Goal: Task Accomplishment & Management: Use online tool/utility

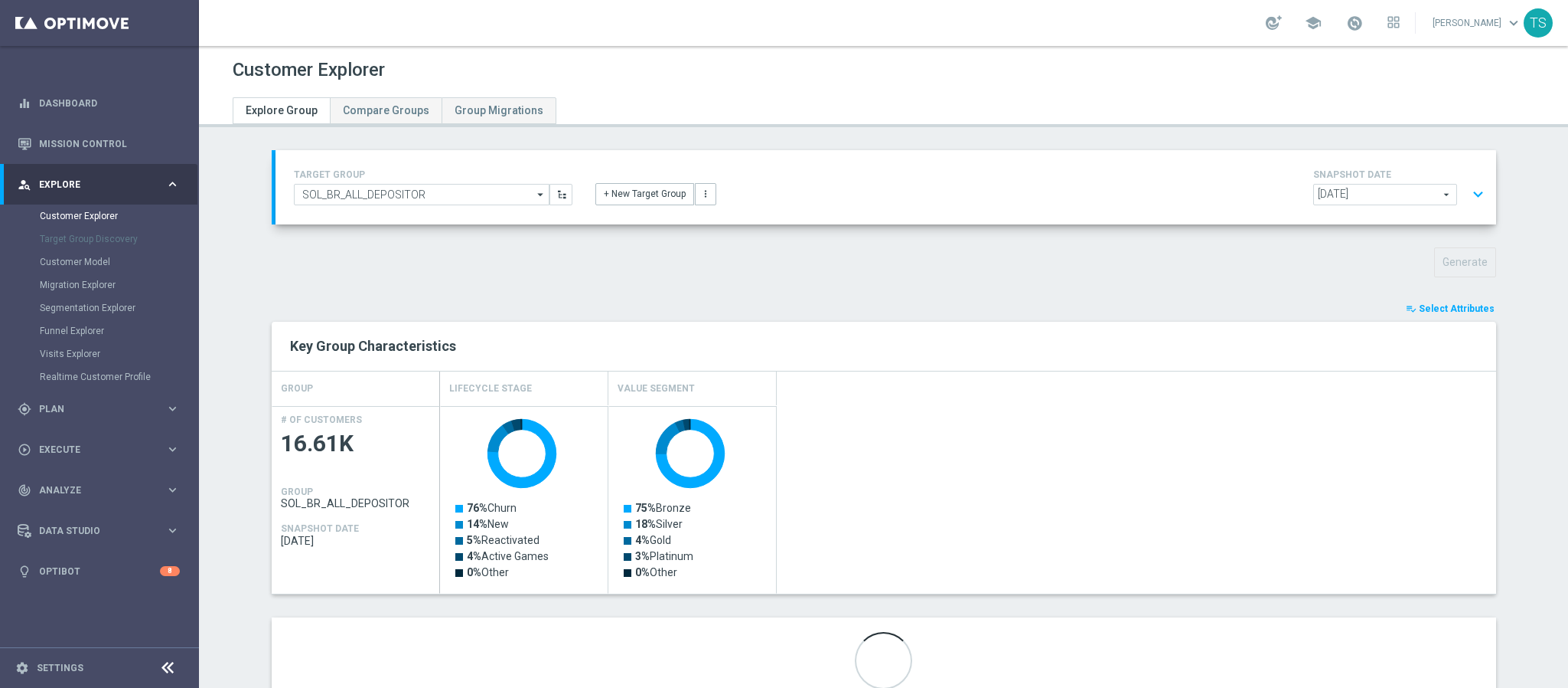
scroll to position [56, 0]
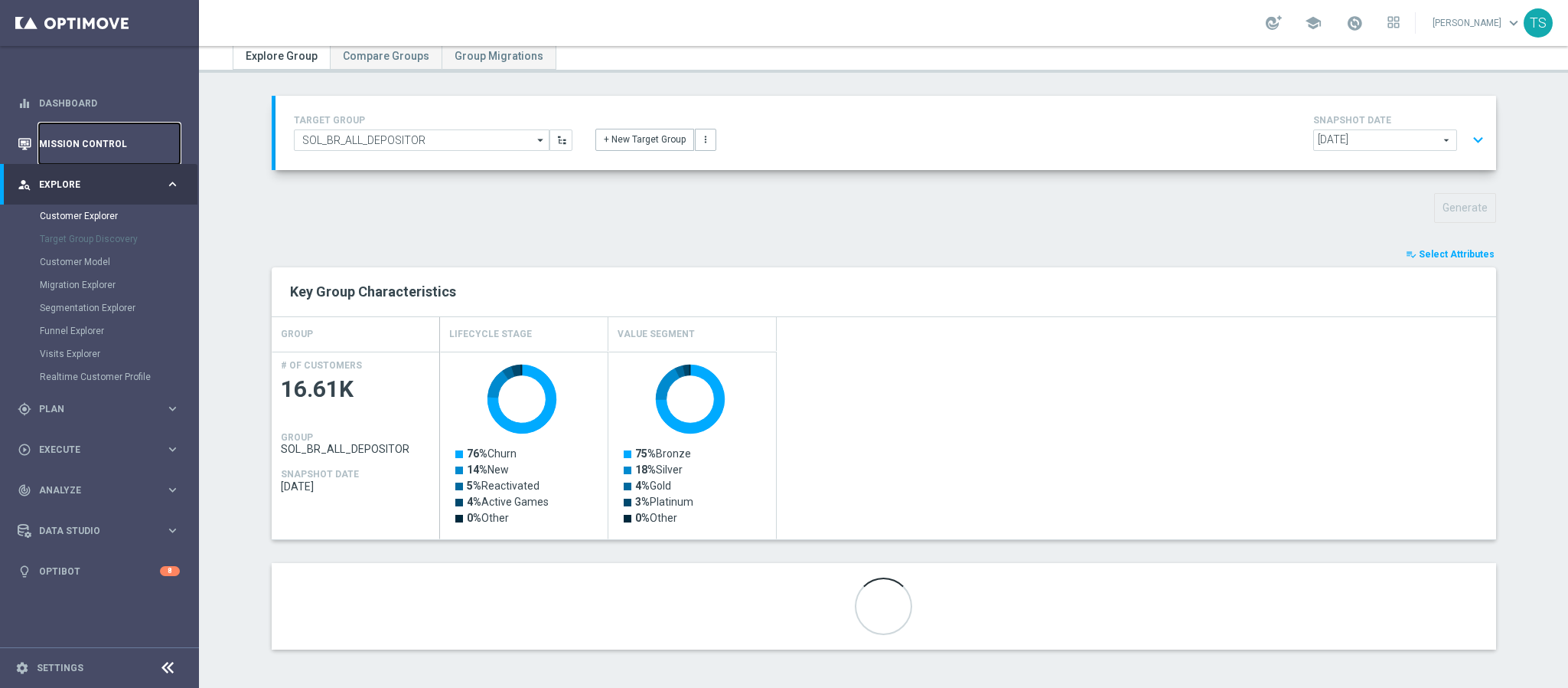
click at [93, 136] on link "Mission Control" at bounding box center [110, 144] width 141 height 41
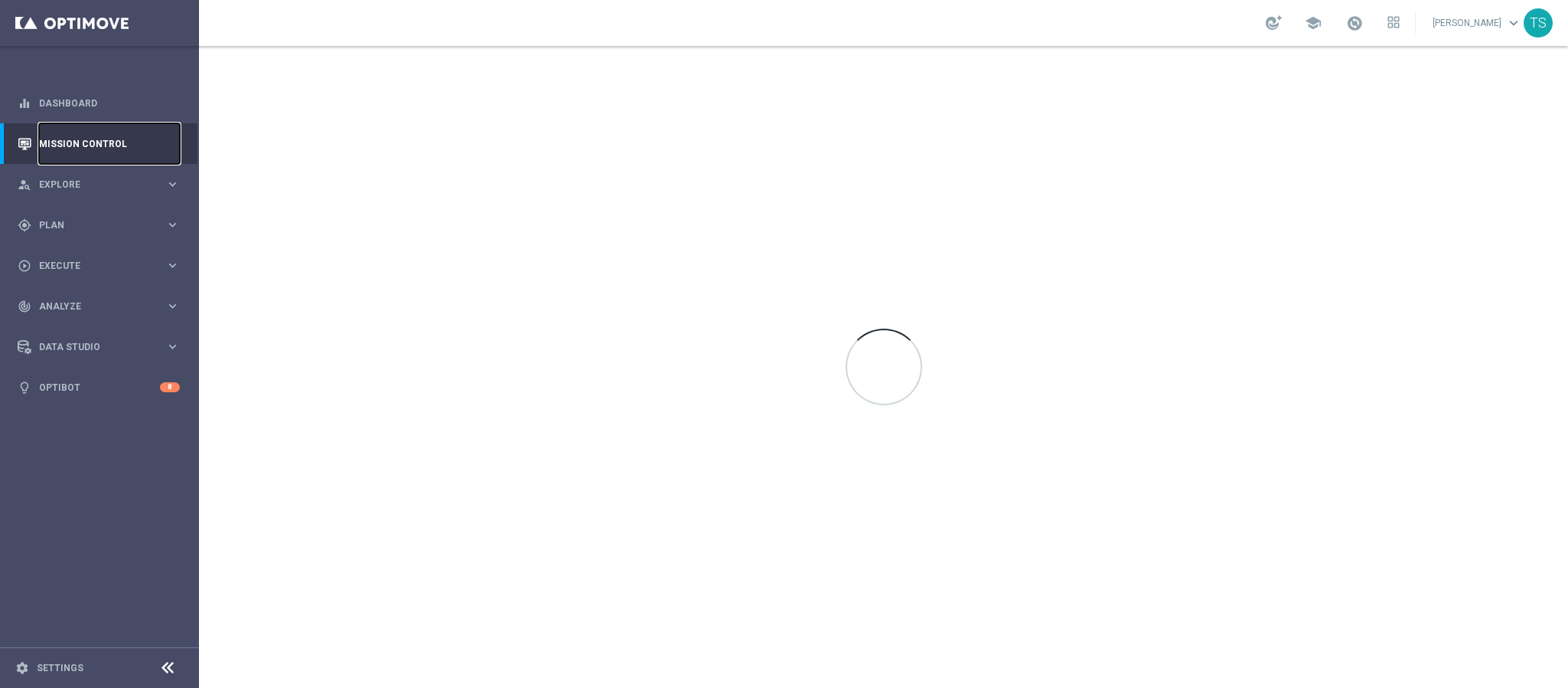
click at [93, 136] on link "Mission Control" at bounding box center [110, 144] width 141 height 41
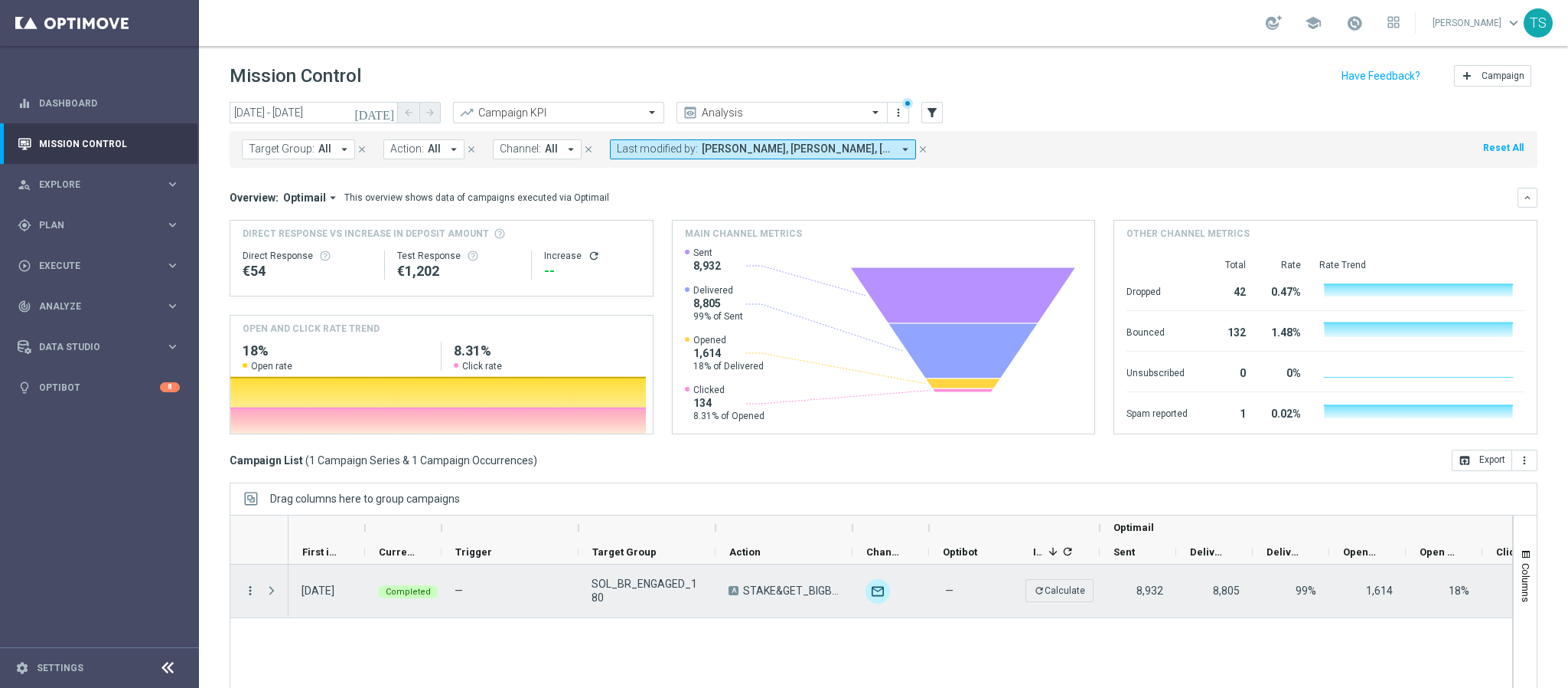
click at [252, 588] on icon "more_vert" at bounding box center [250, 591] width 14 height 14
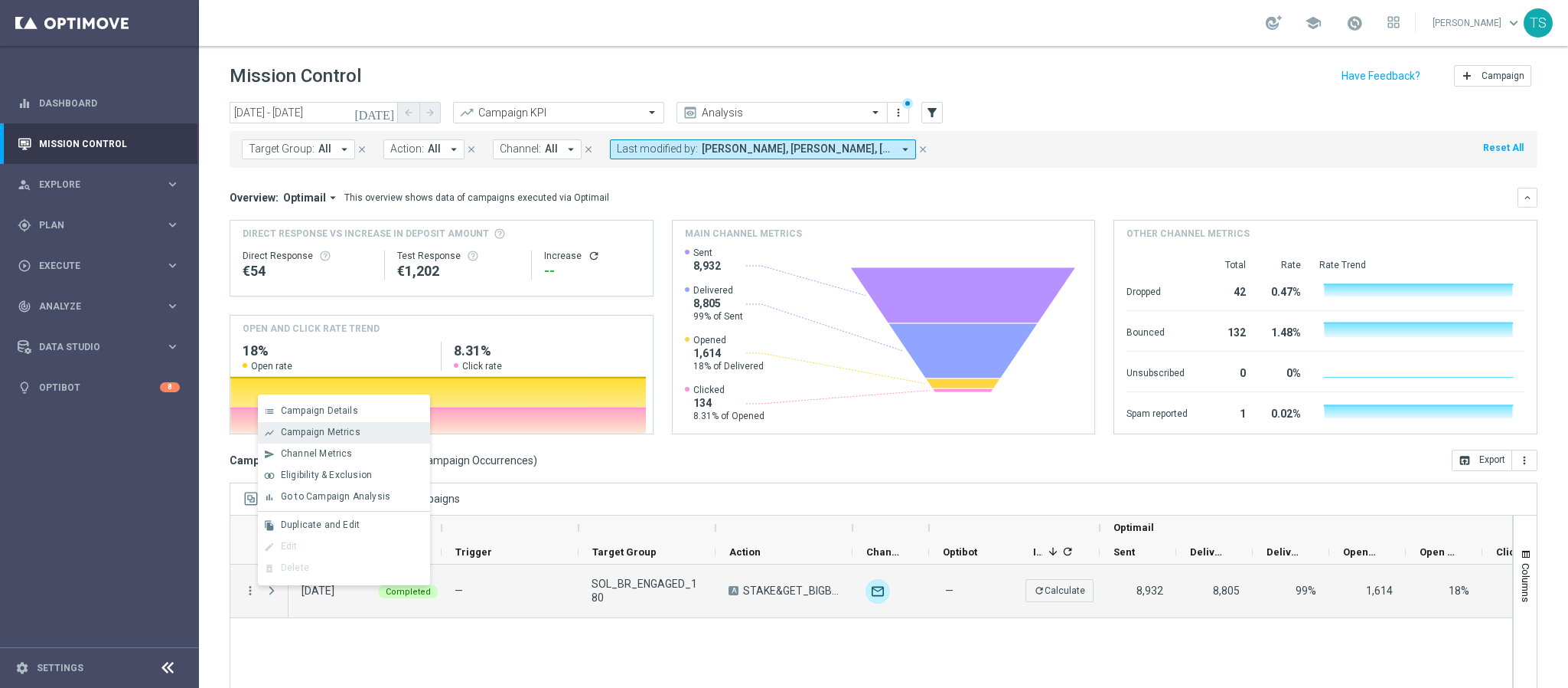
click at [358, 436] on div "Campaign Metrics" at bounding box center [352, 432] width 142 height 11
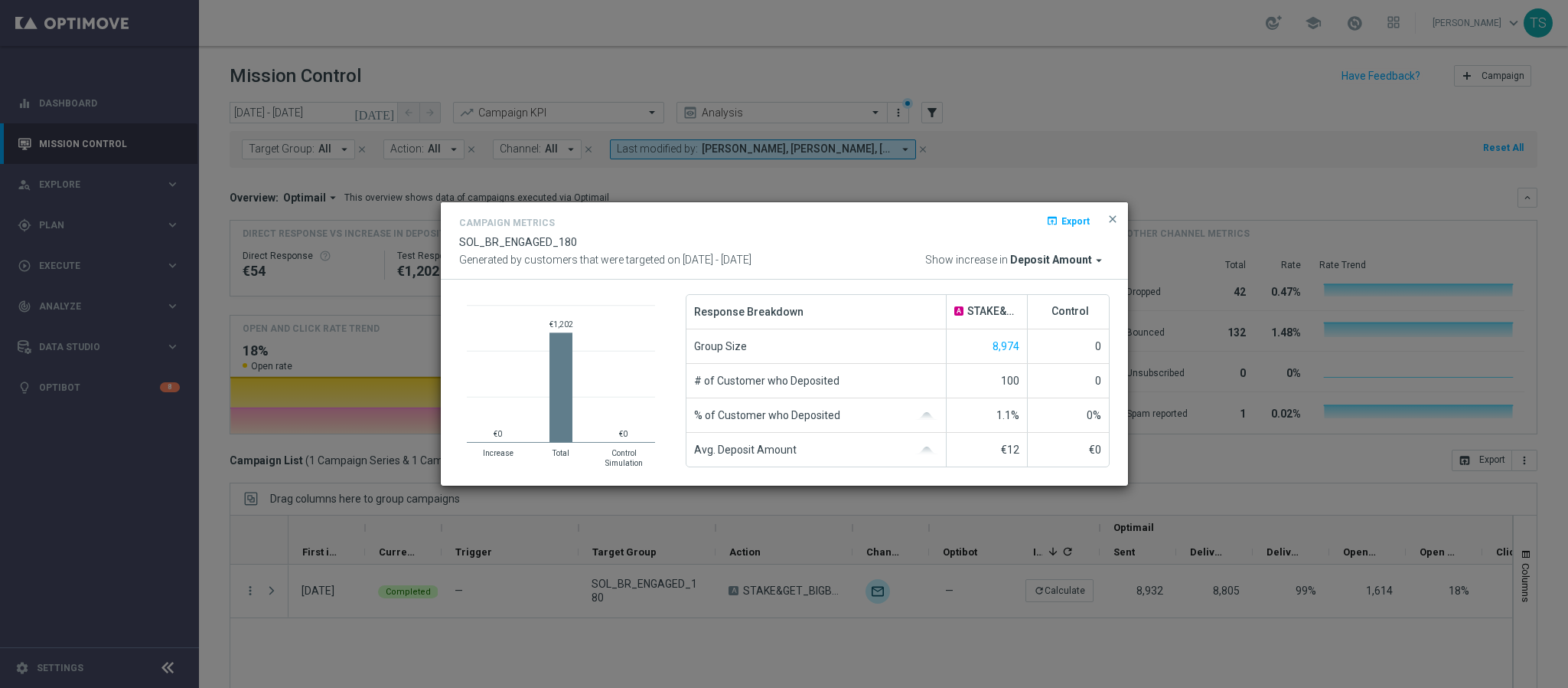
click at [1039, 260] on span "Deposit Amount" at bounding box center [1051, 260] width 82 height 14
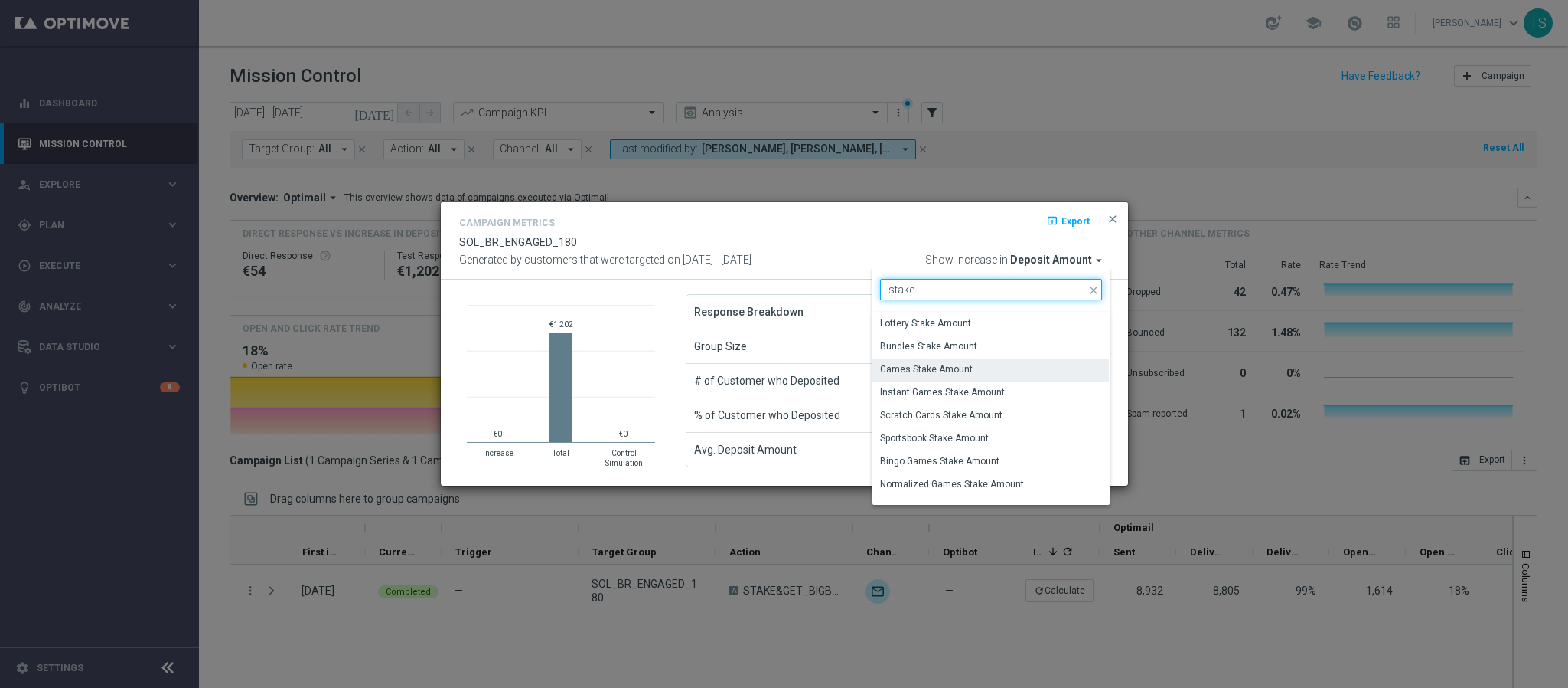
type input "stake"
click at [981, 365] on div "Games Stake Amount" at bounding box center [991, 369] width 237 height 22
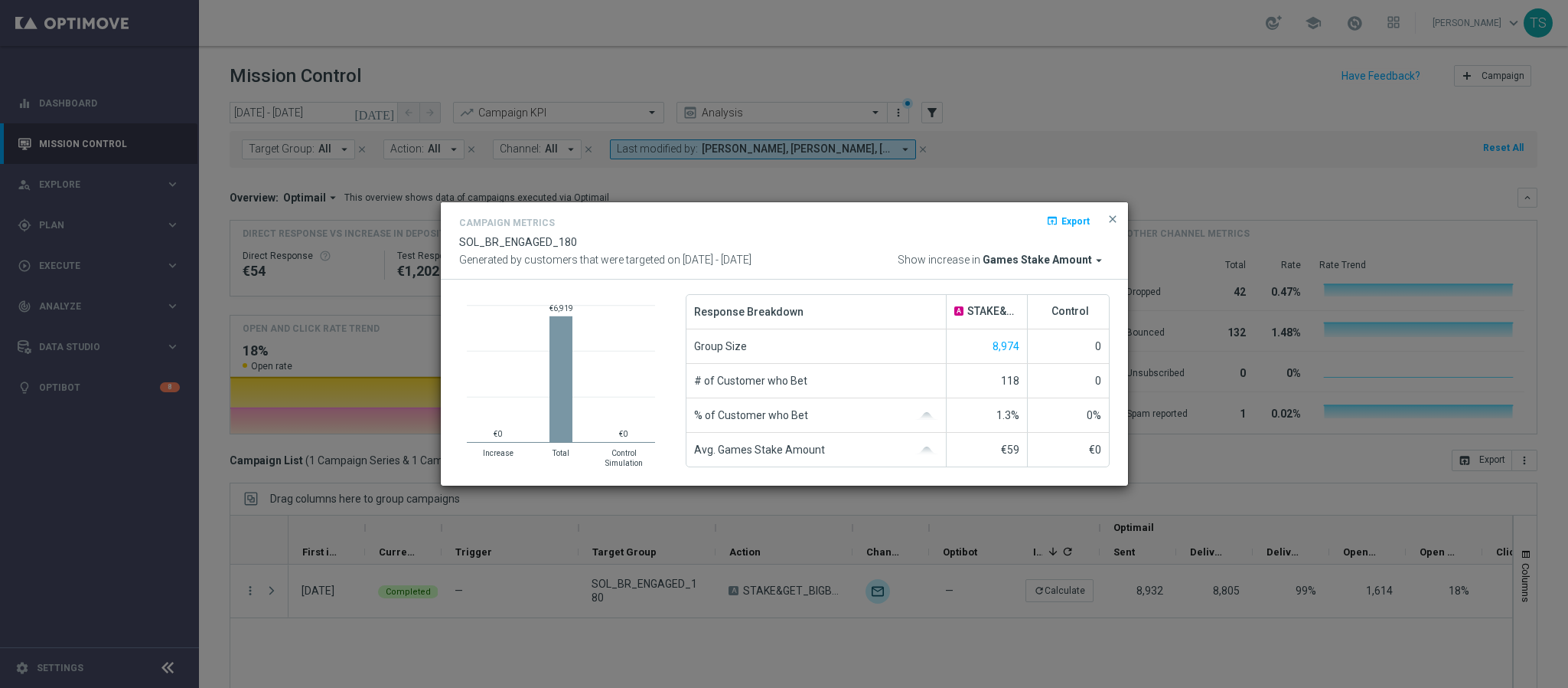
click at [561, 375] on rect at bounding box center [561, 379] width 23 height 126
click at [1116, 221] on span "close" at bounding box center [1113, 219] width 12 height 12
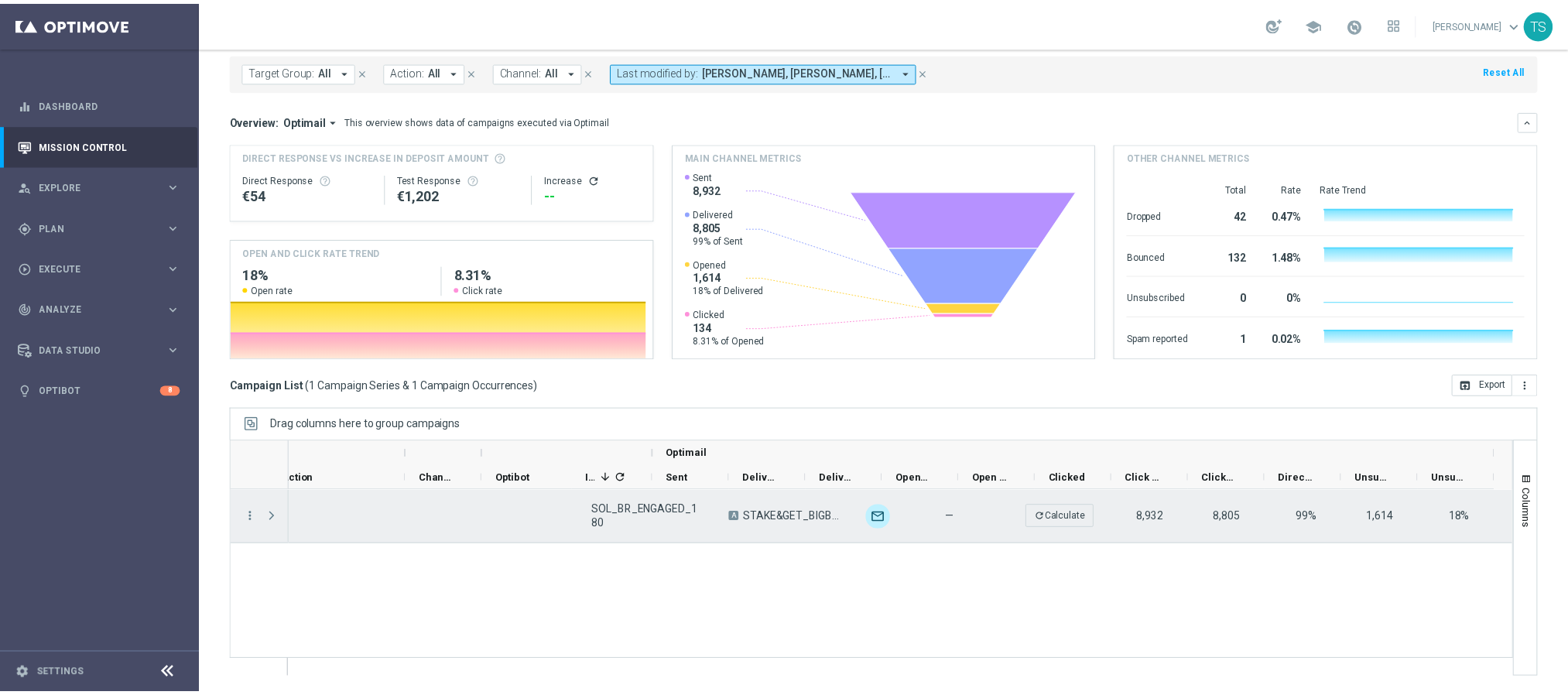
scroll to position [0, 450]
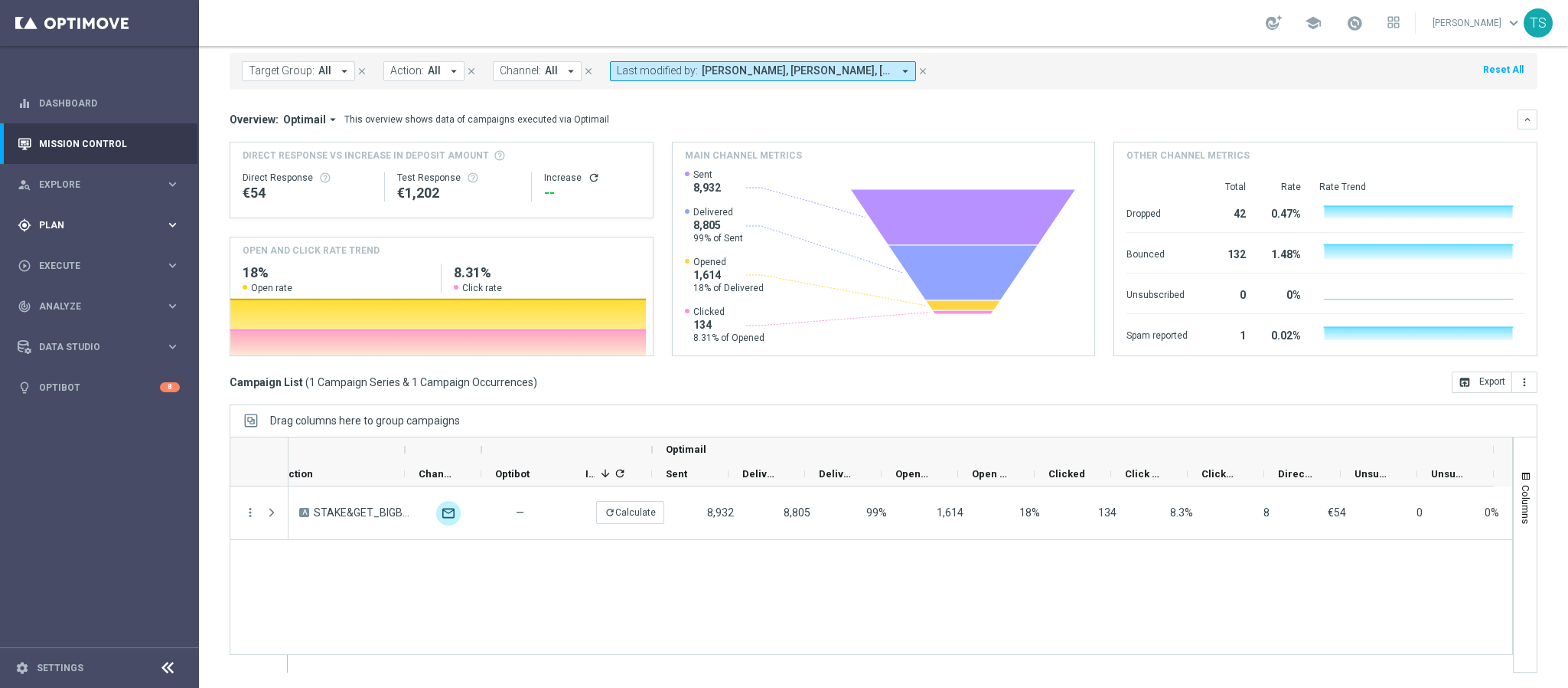
click at [52, 216] on div "gps_fixed Plan keyboard_arrow_right" at bounding box center [99, 225] width 198 height 41
click at [85, 307] on span "Templates" at bounding box center [96, 303] width 110 height 9
click at [87, 327] on link "Optimail" at bounding box center [103, 326] width 112 height 12
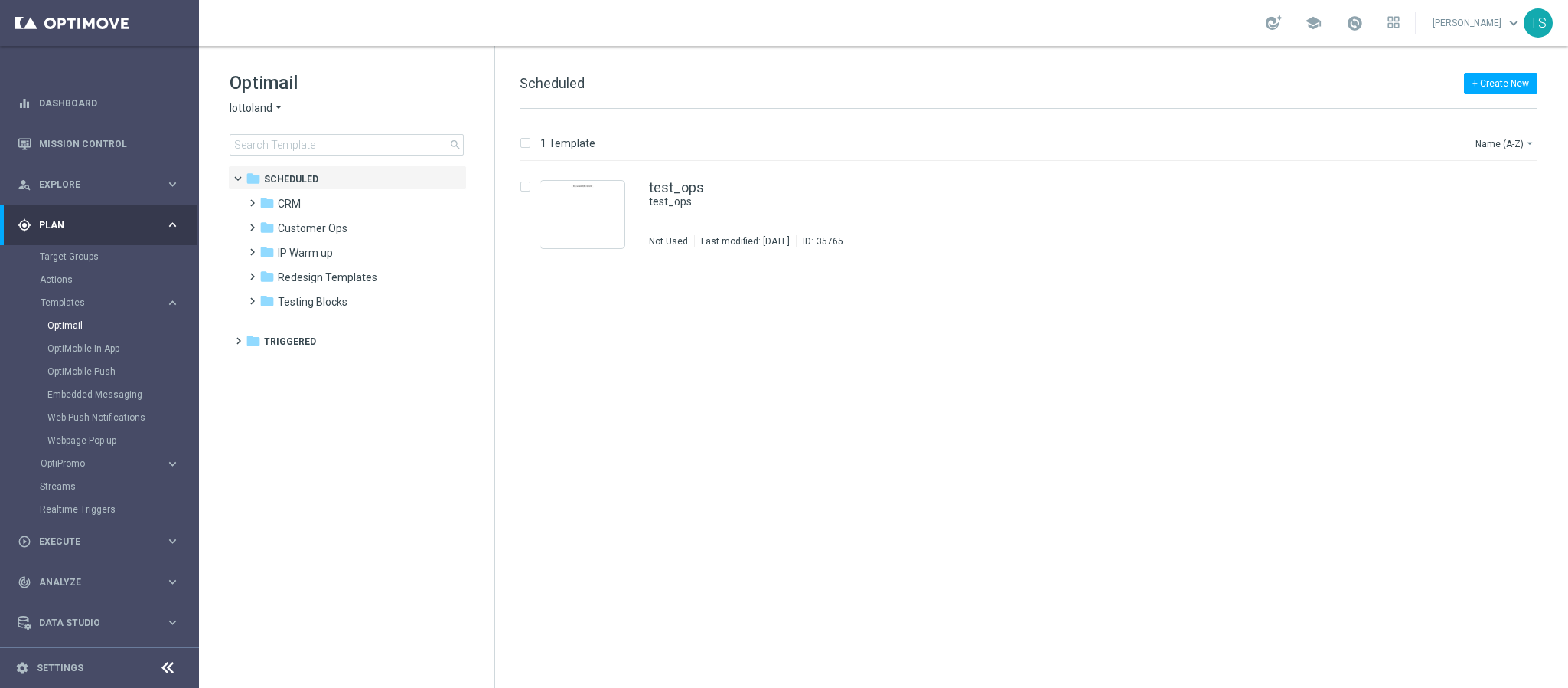
click at [266, 110] on span "lottoland" at bounding box center [252, 108] width 43 height 15
click at [0, 0] on span "Sorteonline.bet.br" at bounding box center [0, 0] width 0 height 0
click at [363, 147] on input at bounding box center [347, 145] width 235 height 22
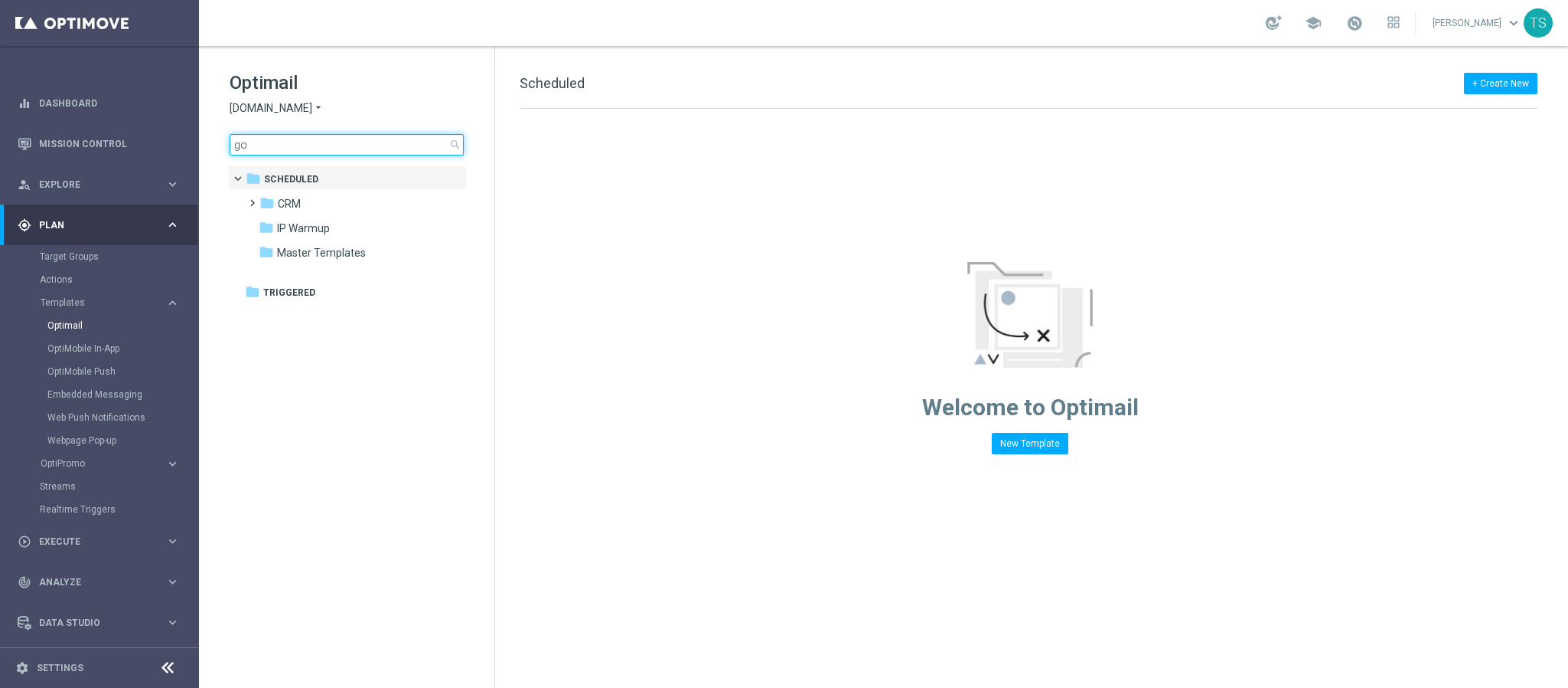
type input "gom"
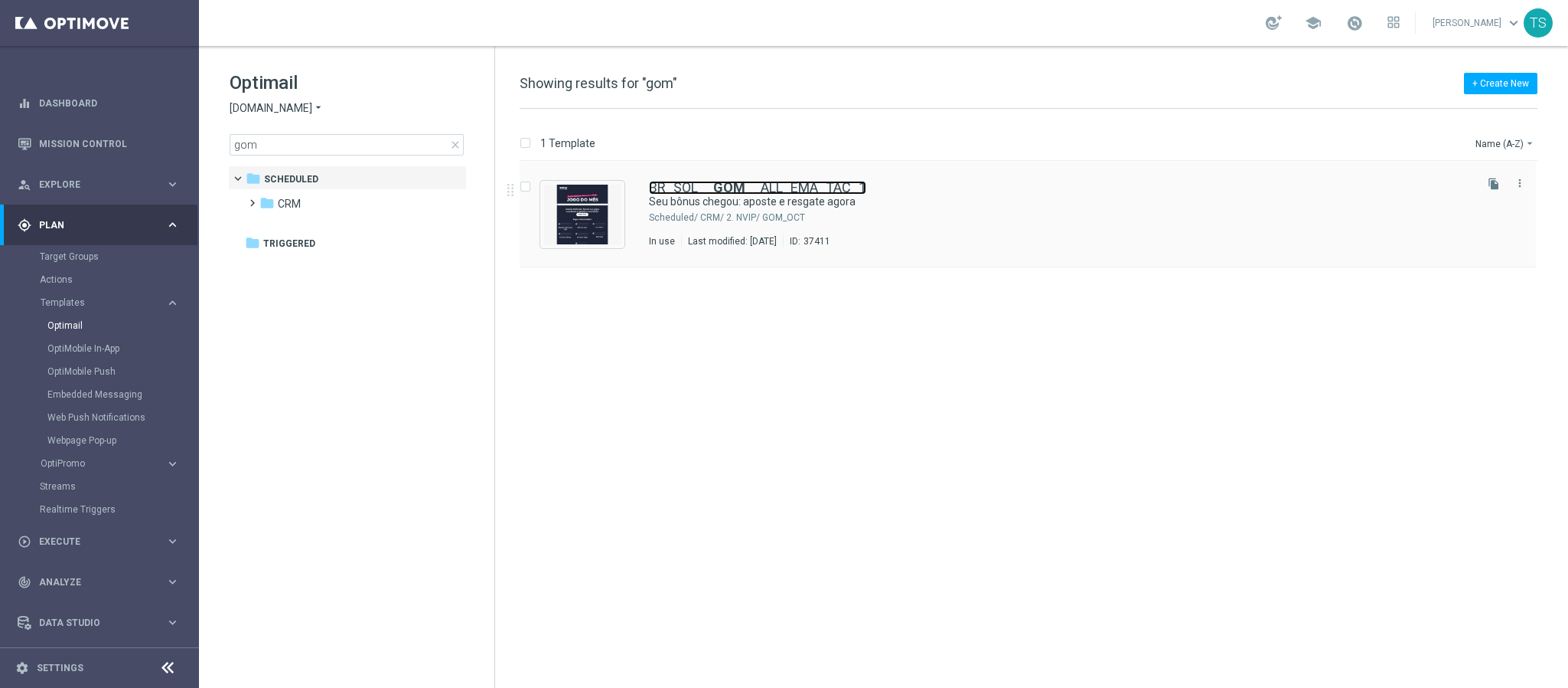
click at [783, 185] on link "BR_SOL__ GOM __ALL_EMA_TAC_1" at bounding box center [758, 188] width 218 height 14
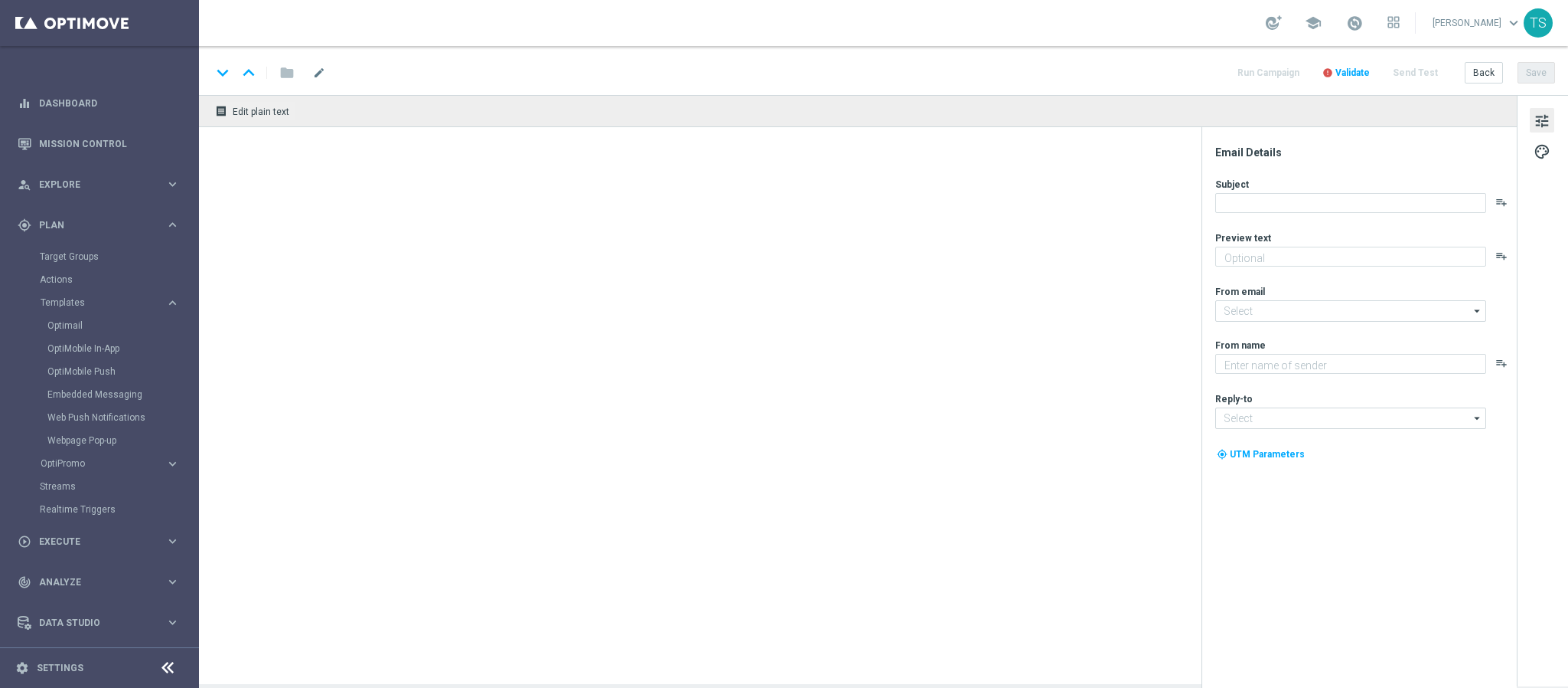
type textarea "Aposte nos jogos selecionados e garanta seu bônus no jogo do mês!"
type input "contato@email.sorteonline.bet.br"
type textarea "Sorte Online Betz"
type input "suporte@sorteonline.bet.br"
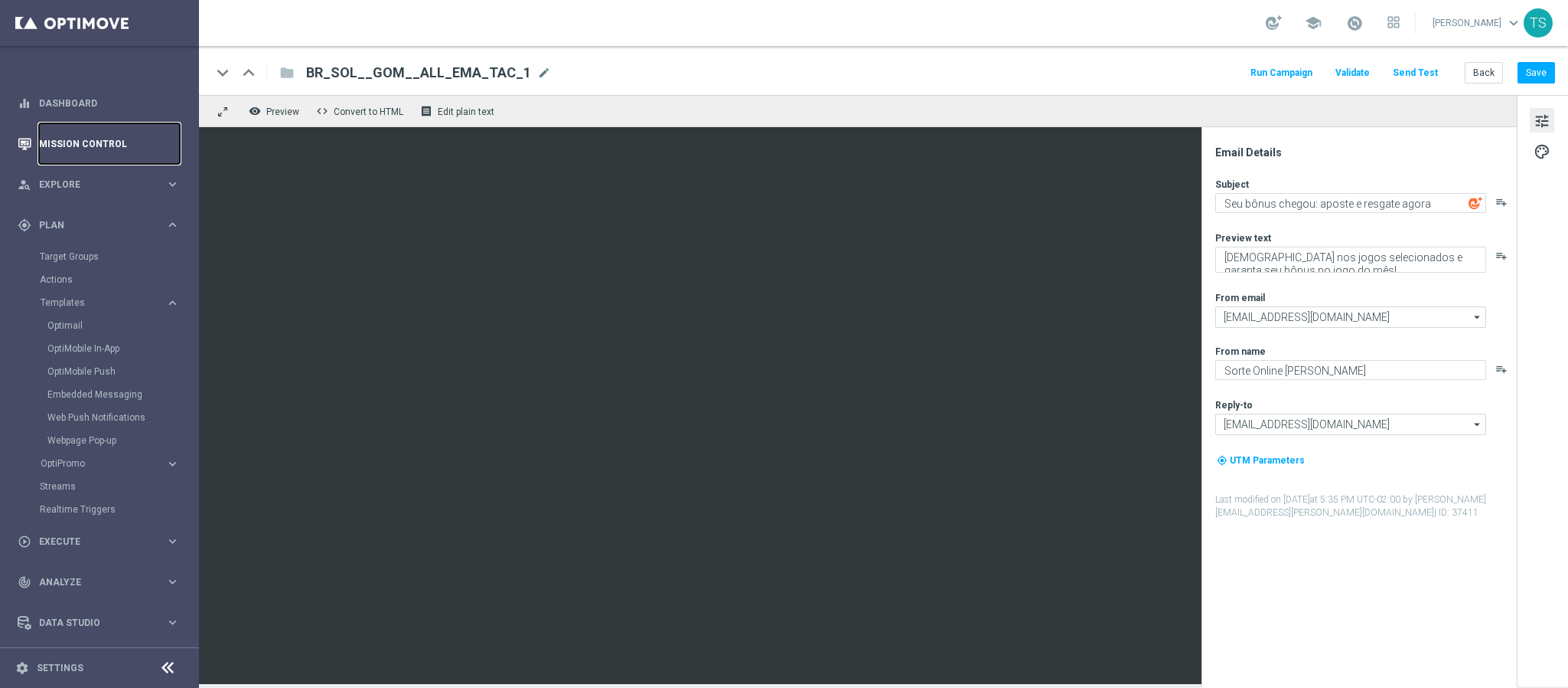
click at [83, 151] on link "Mission Control" at bounding box center [110, 144] width 141 height 41
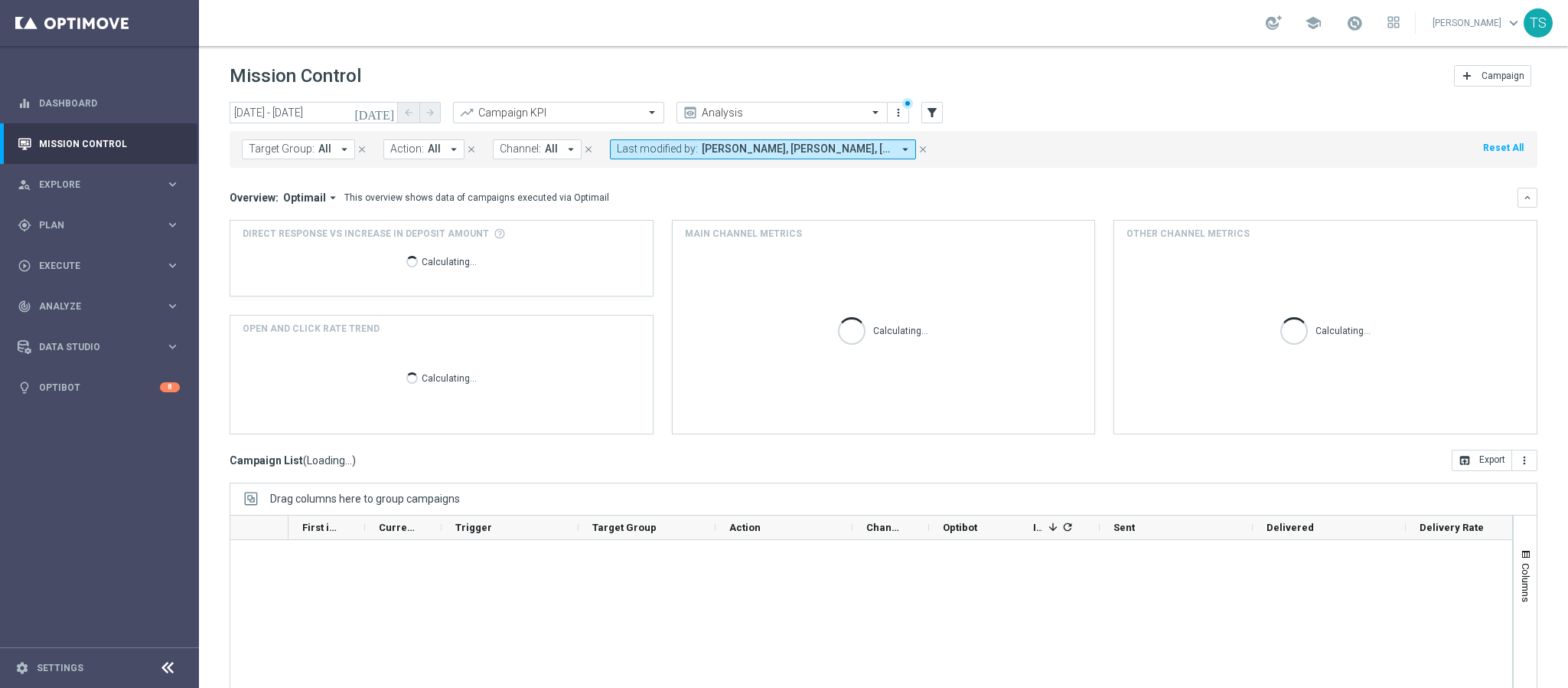
click at [384, 111] on icon "[DATE]" at bounding box center [375, 113] width 42 height 14
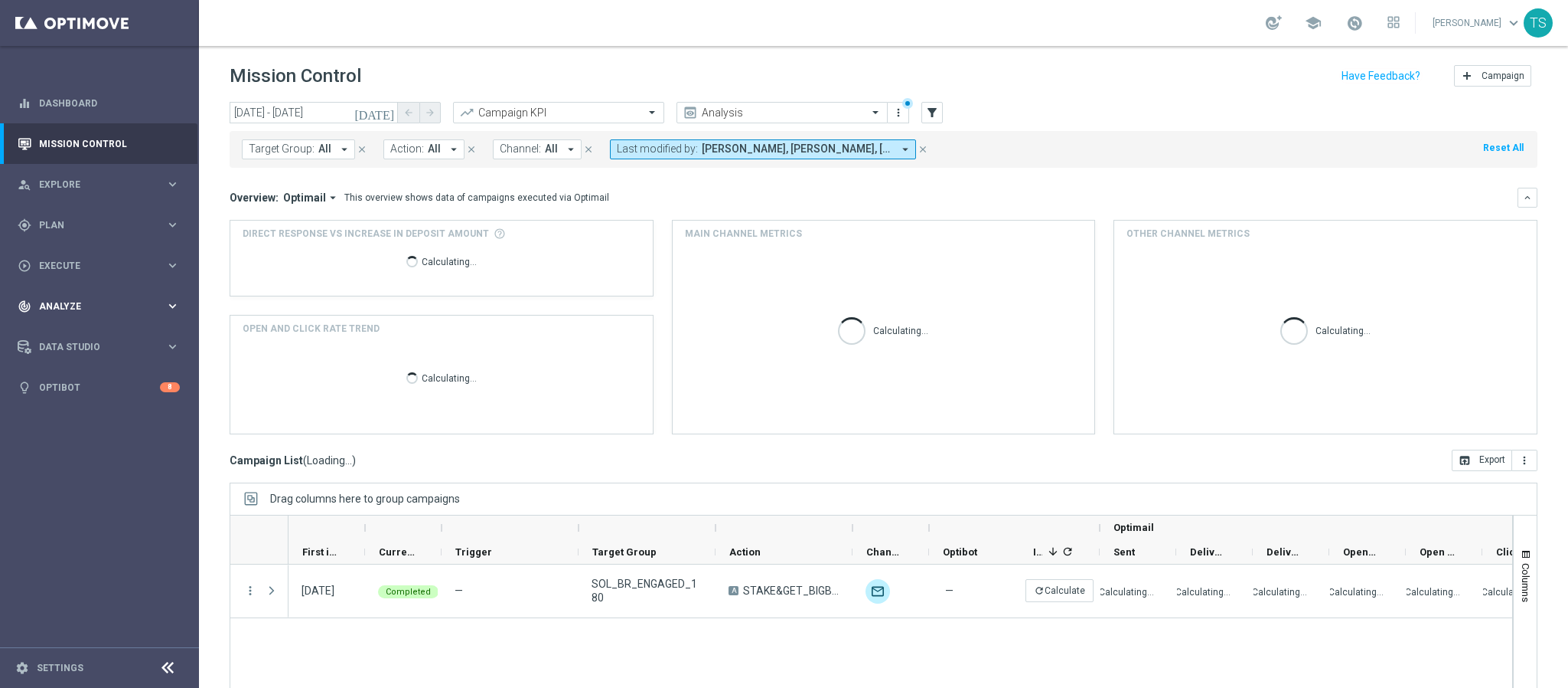
click at [426, 196] on div "This overview shows data of campaigns executed via Optimail" at bounding box center [476, 198] width 265 height 14
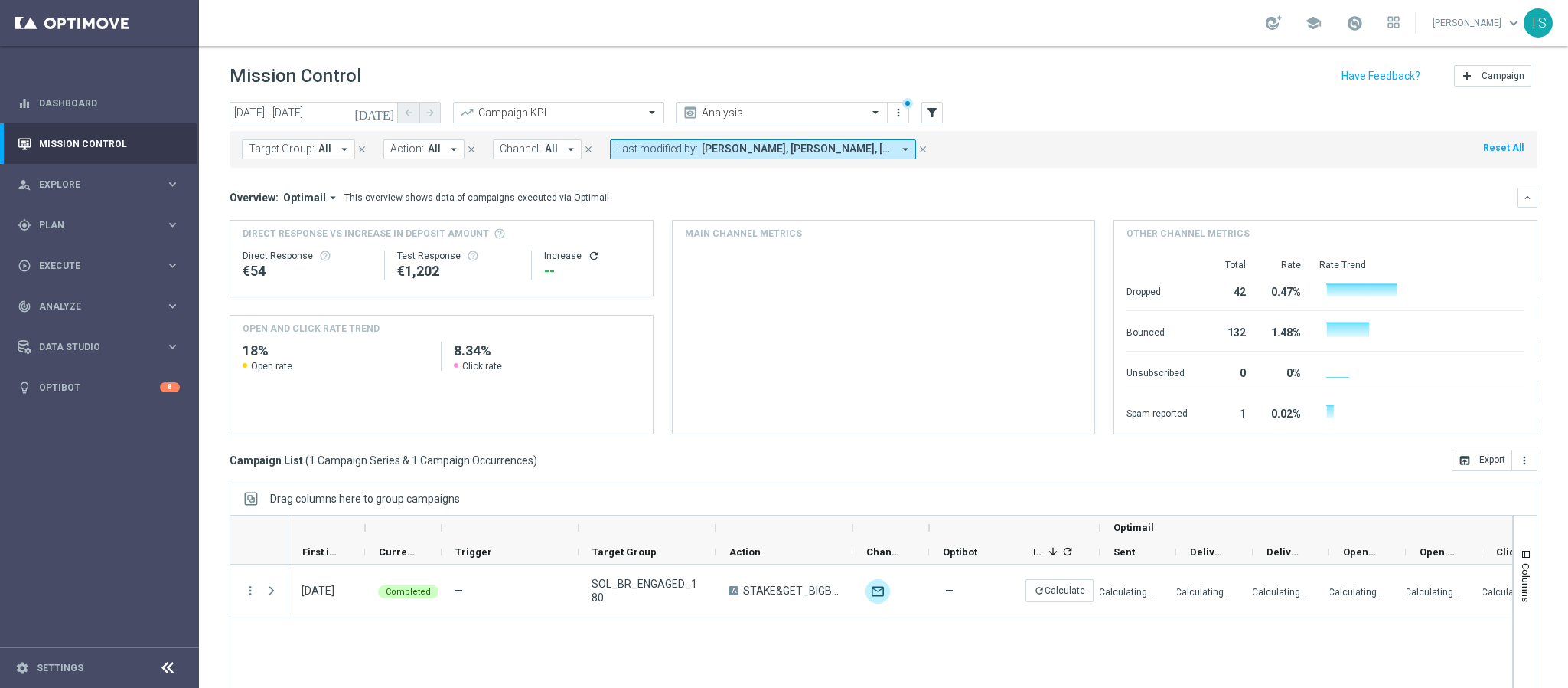
click at [384, 116] on icon "[DATE]" at bounding box center [375, 113] width 42 height 14
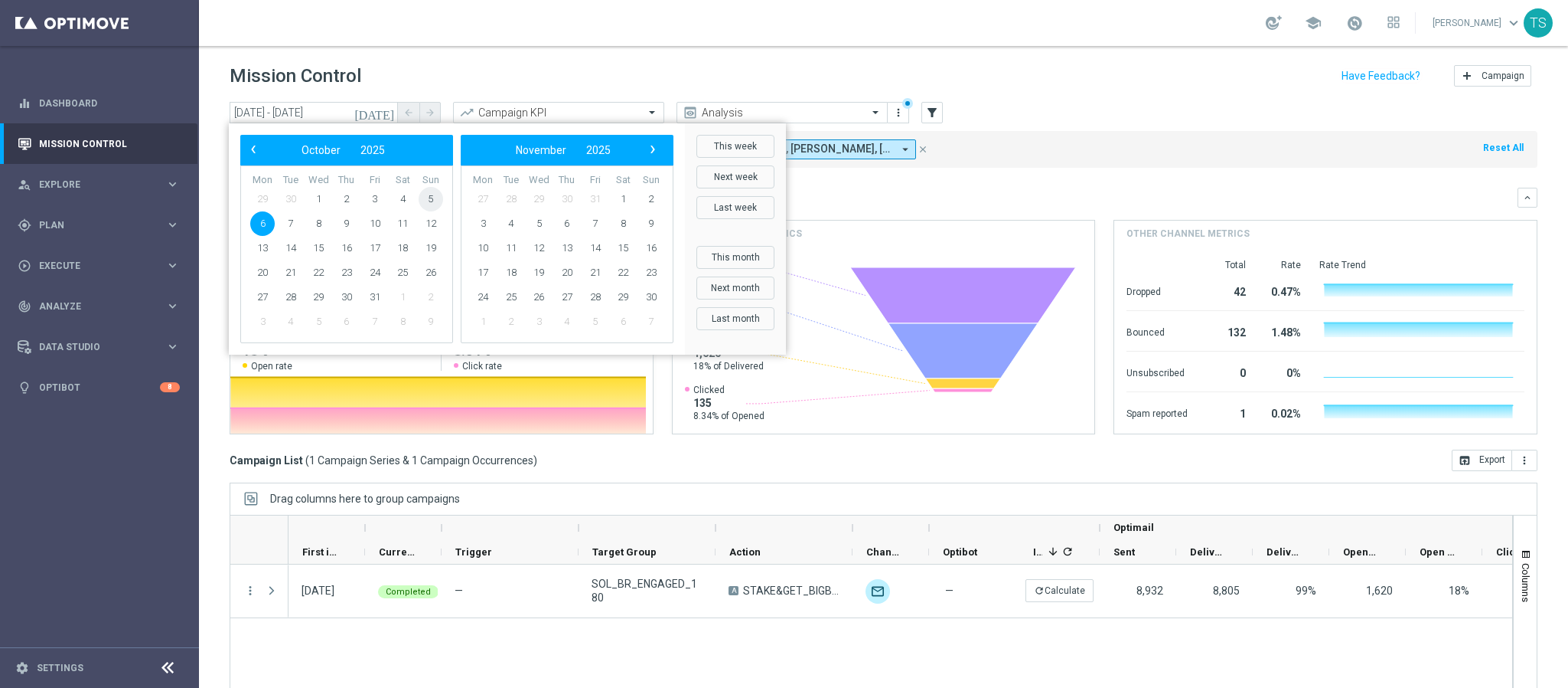
click at [432, 198] on span "5" at bounding box center [431, 199] width 25 height 25
click at [265, 216] on span "6" at bounding box center [262, 224] width 25 height 25
type input "05 Oct 2025 - 06 Oct 2025"
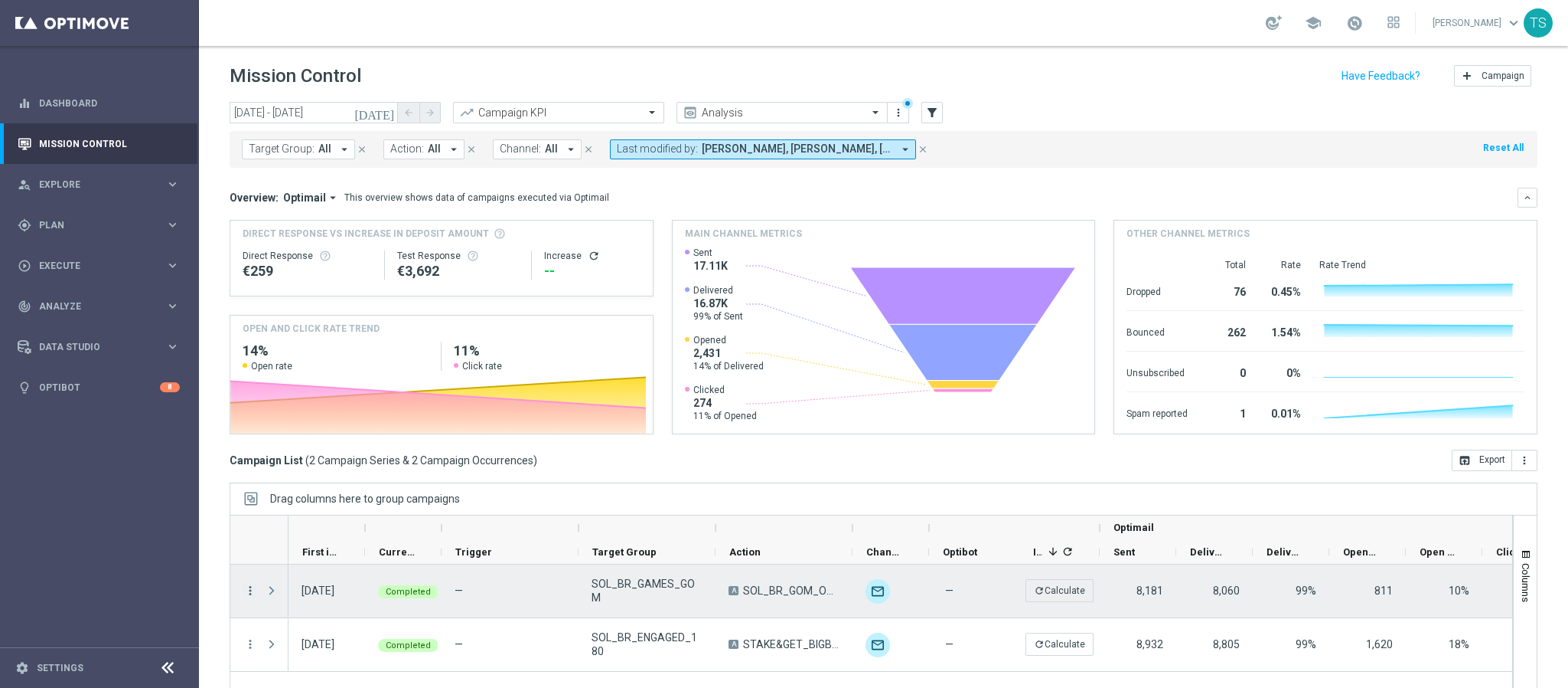
click at [250, 594] on icon "more_vert" at bounding box center [250, 591] width 14 height 14
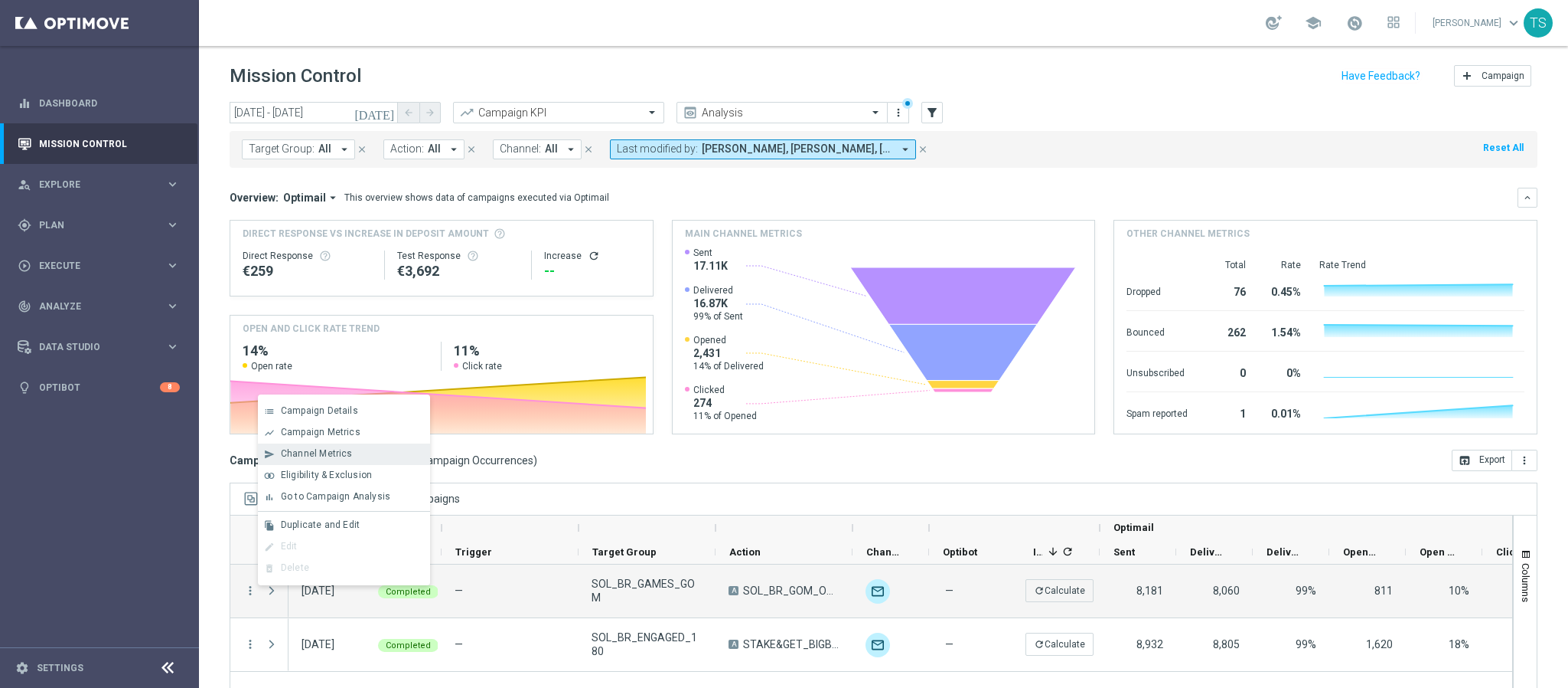
click at [329, 462] on div "send Channel Metrics" at bounding box center [343, 454] width 172 height 22
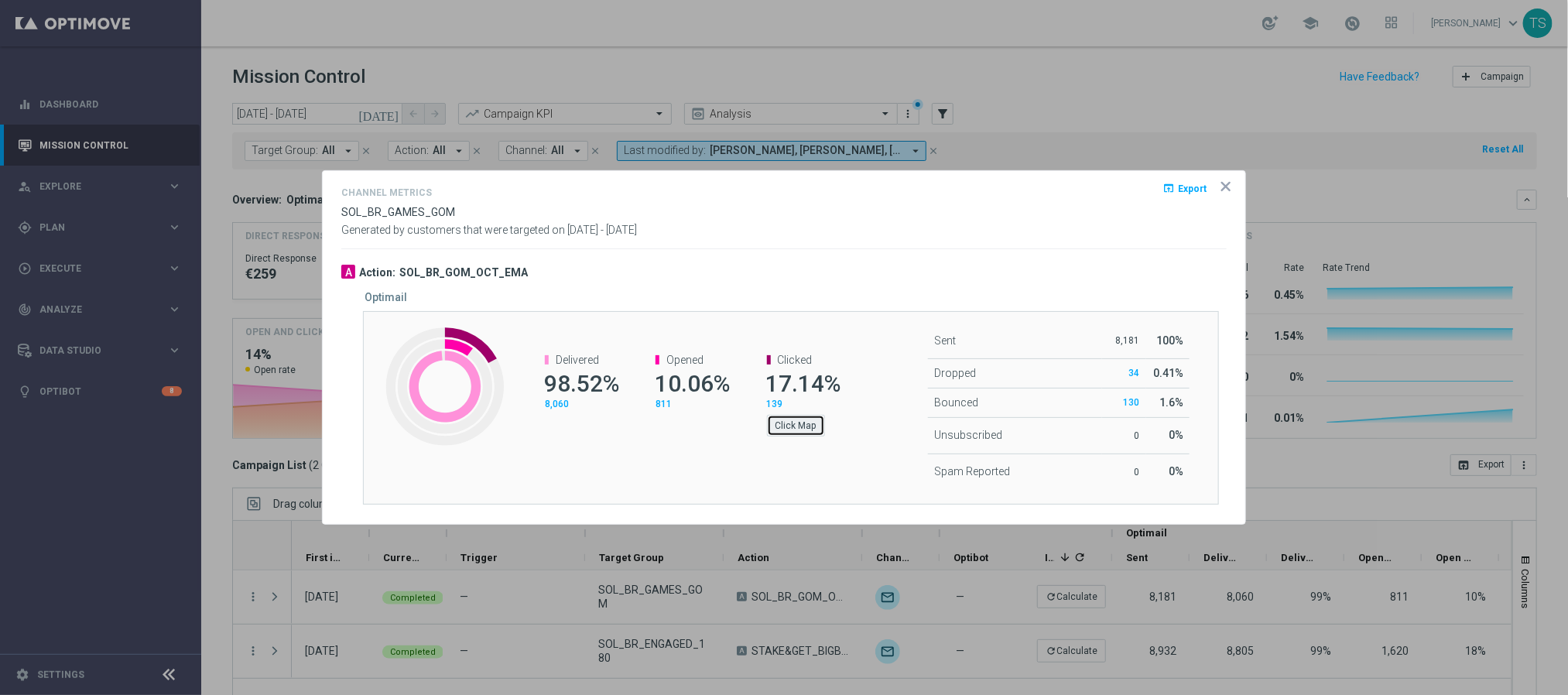
click at [795, 430] on button "Click Map" at bounding box center [796, 426] width 58 height 22
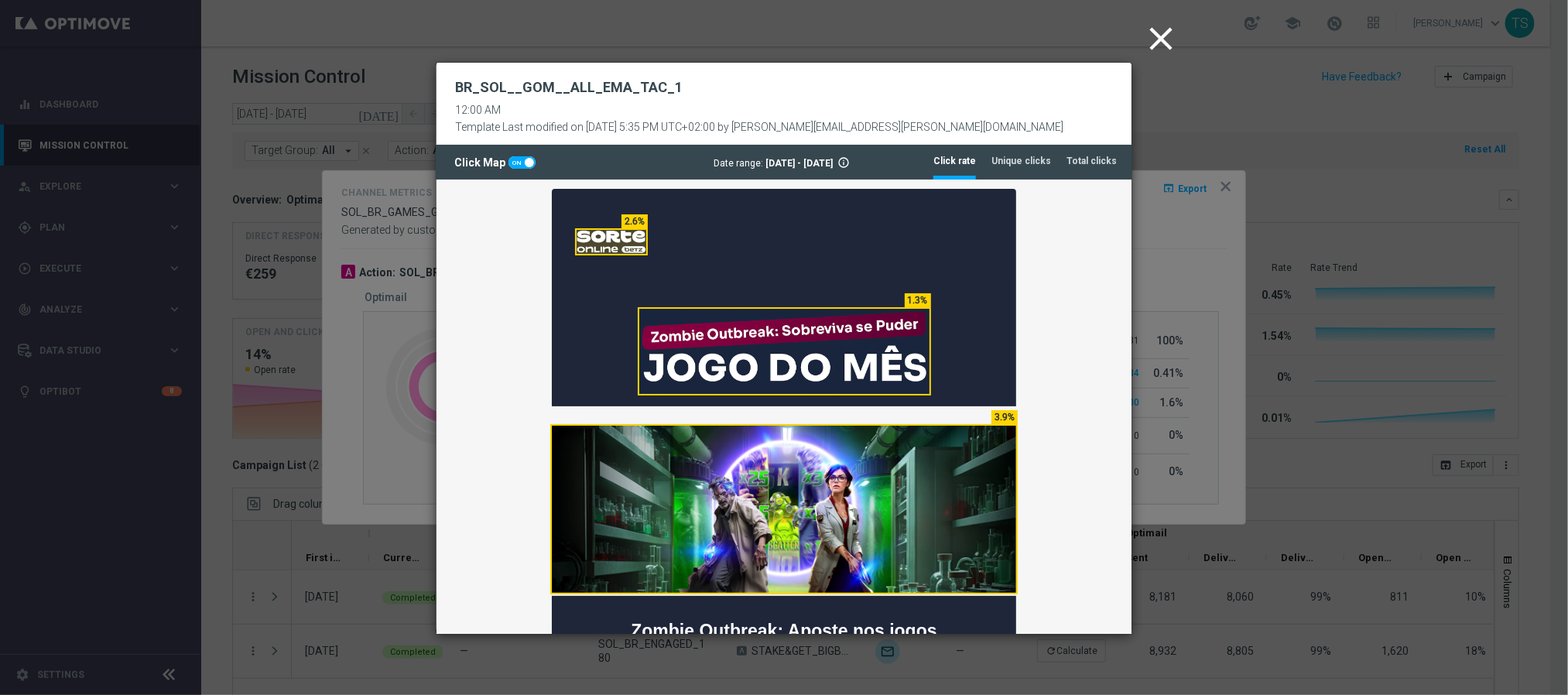
click at [1051, 315] on td at bounding box center [782, 343] width 695 height 126
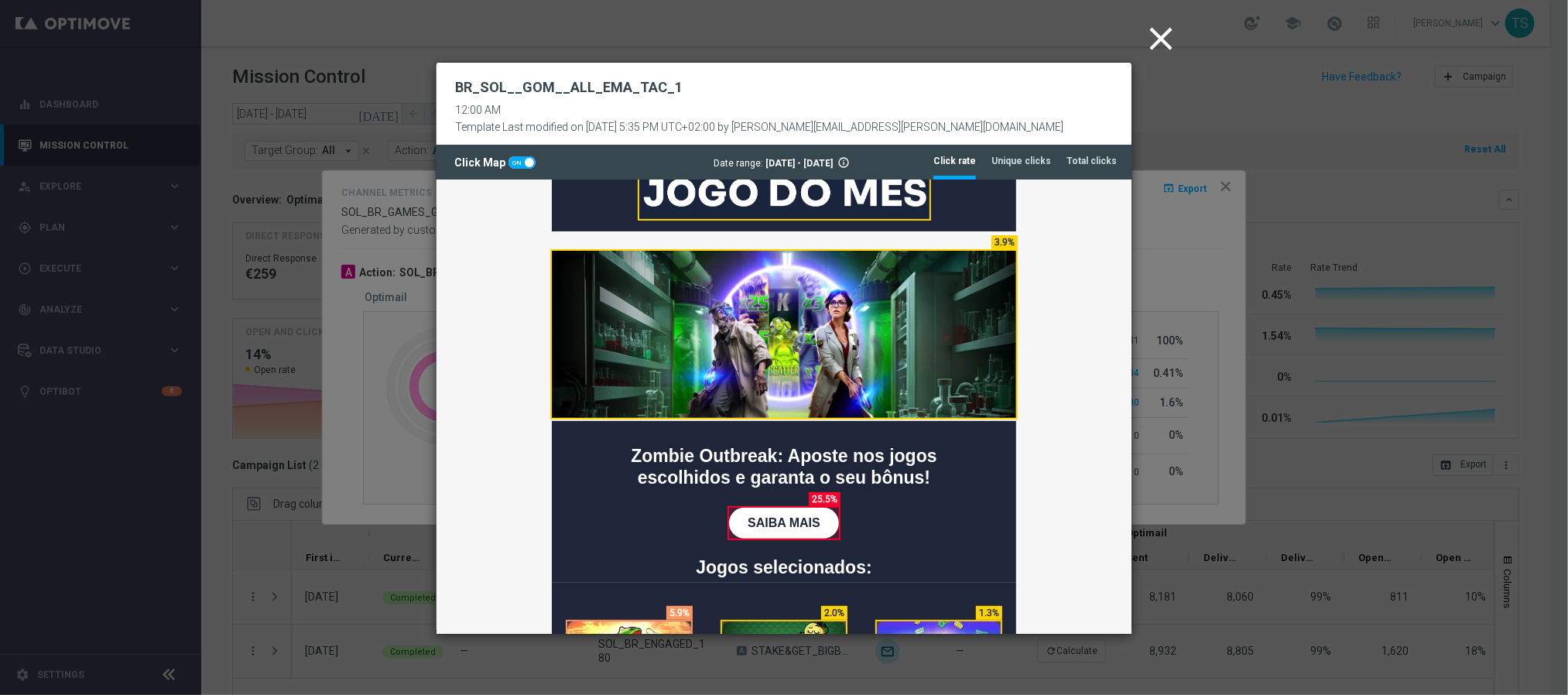
scroll to position [217, 0]
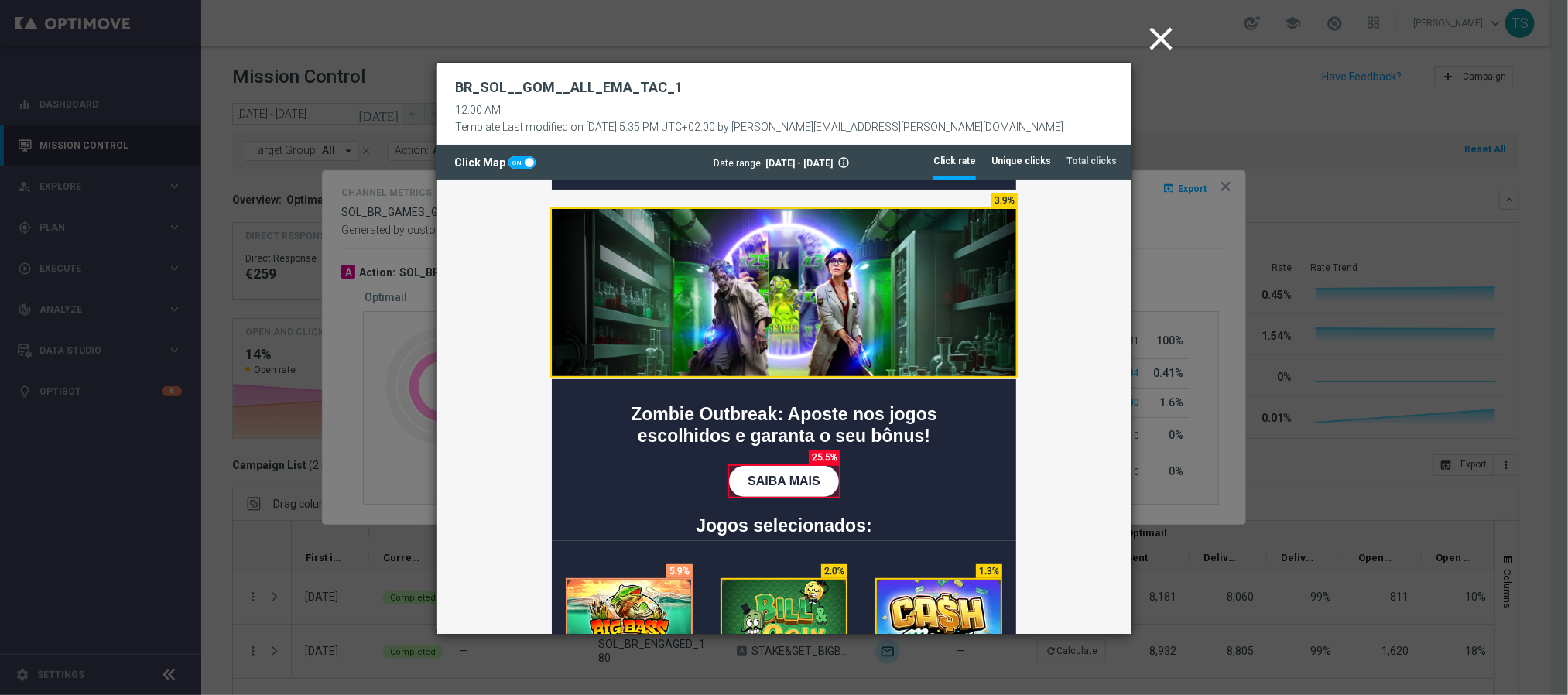
click at [1031, 163] on tab-header "Unique clicks" at bounding box center [1021, 161] width 59 height 13
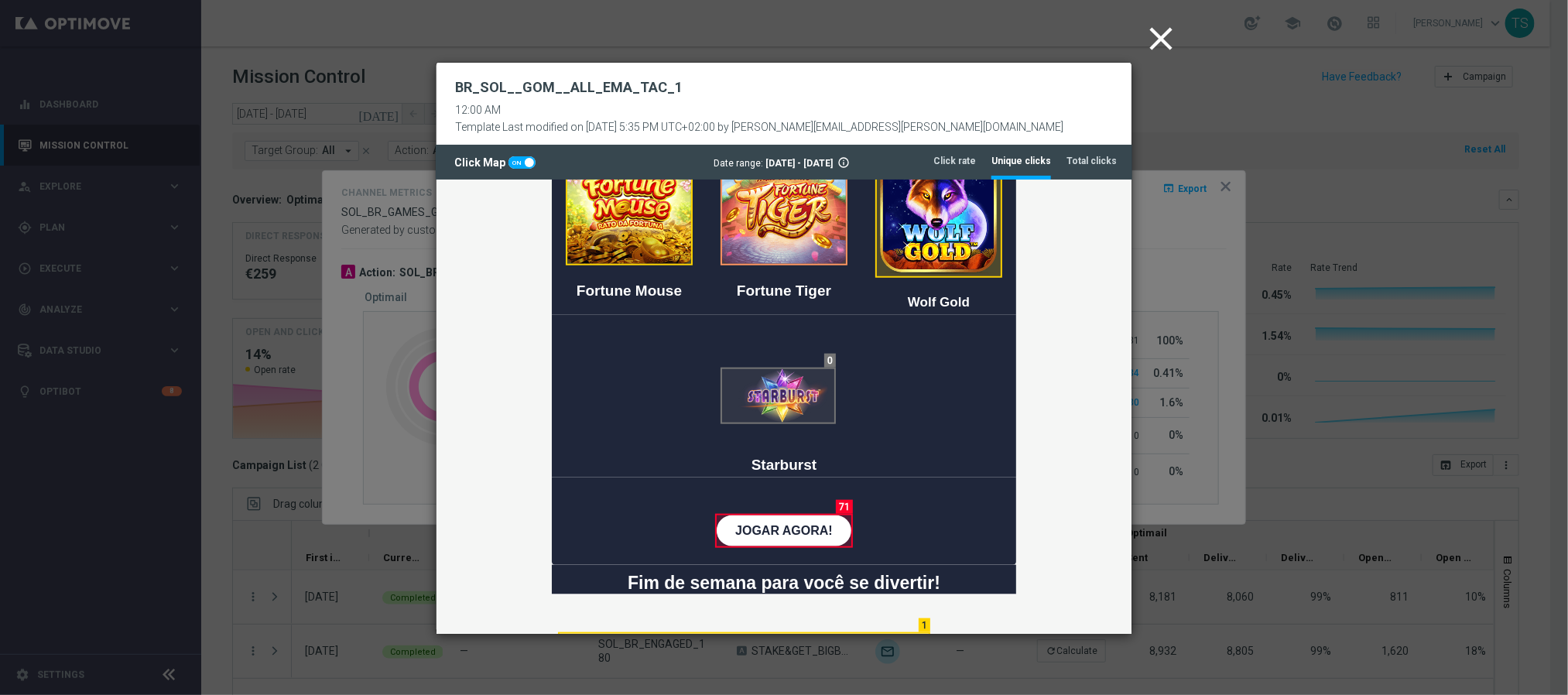
scroll to position [882, 0]
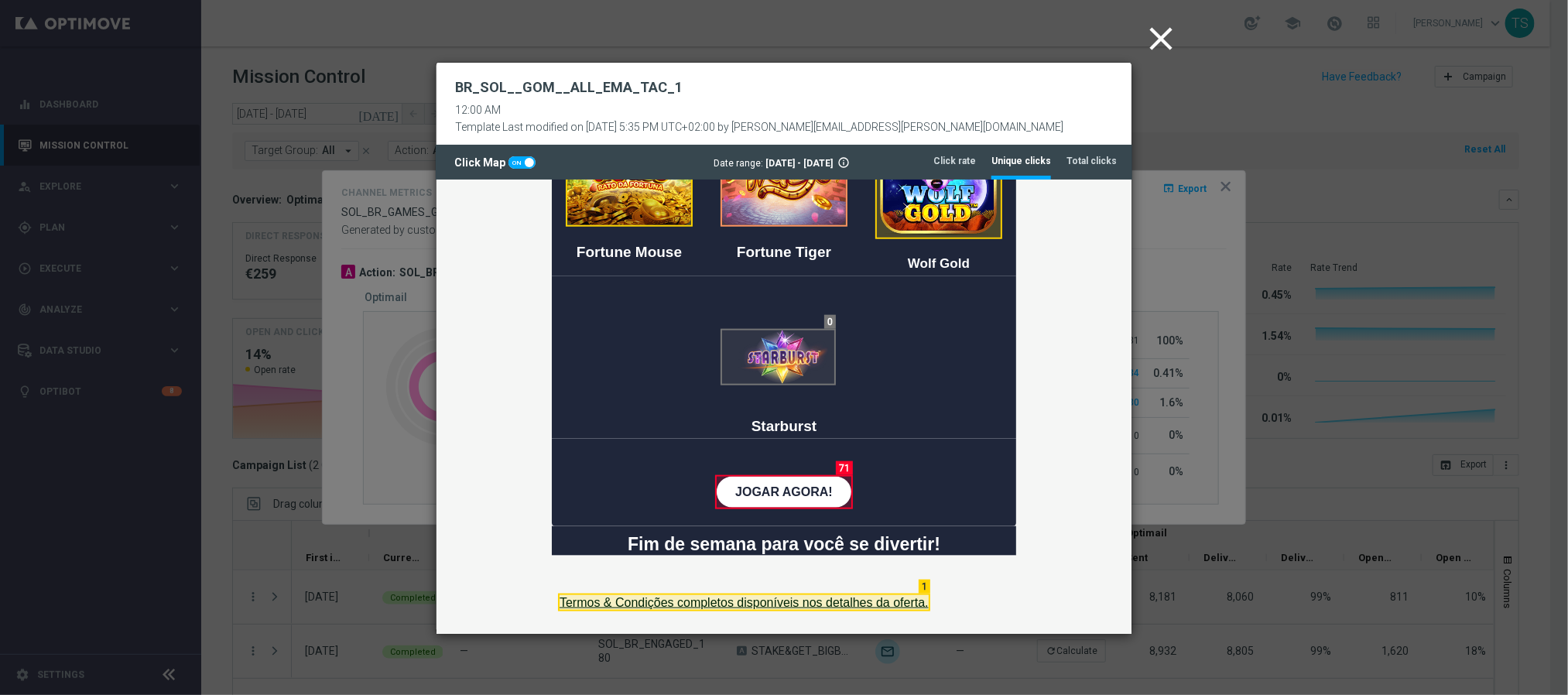
click at [907, 432] on td at bounding box center [938, 357] width 154 height 163
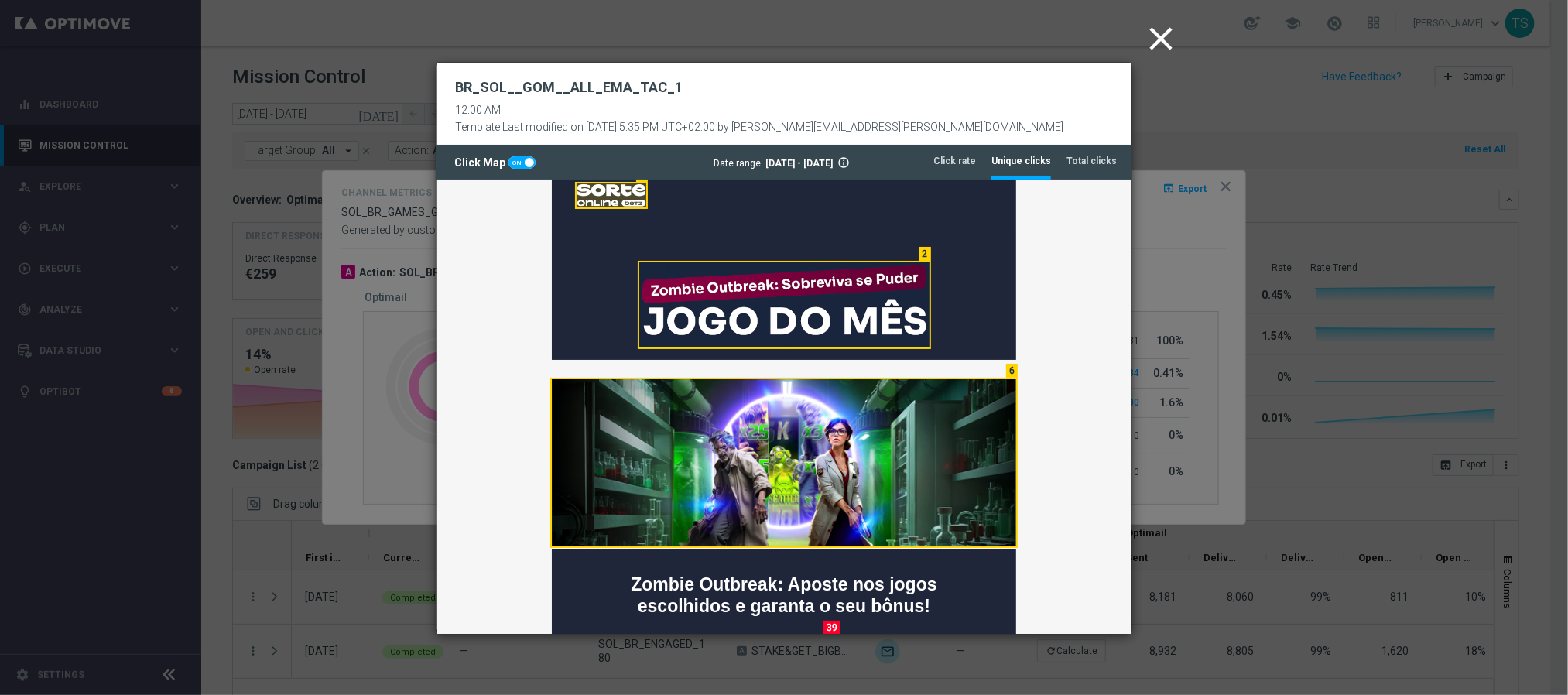
scroll to position [0, 0]
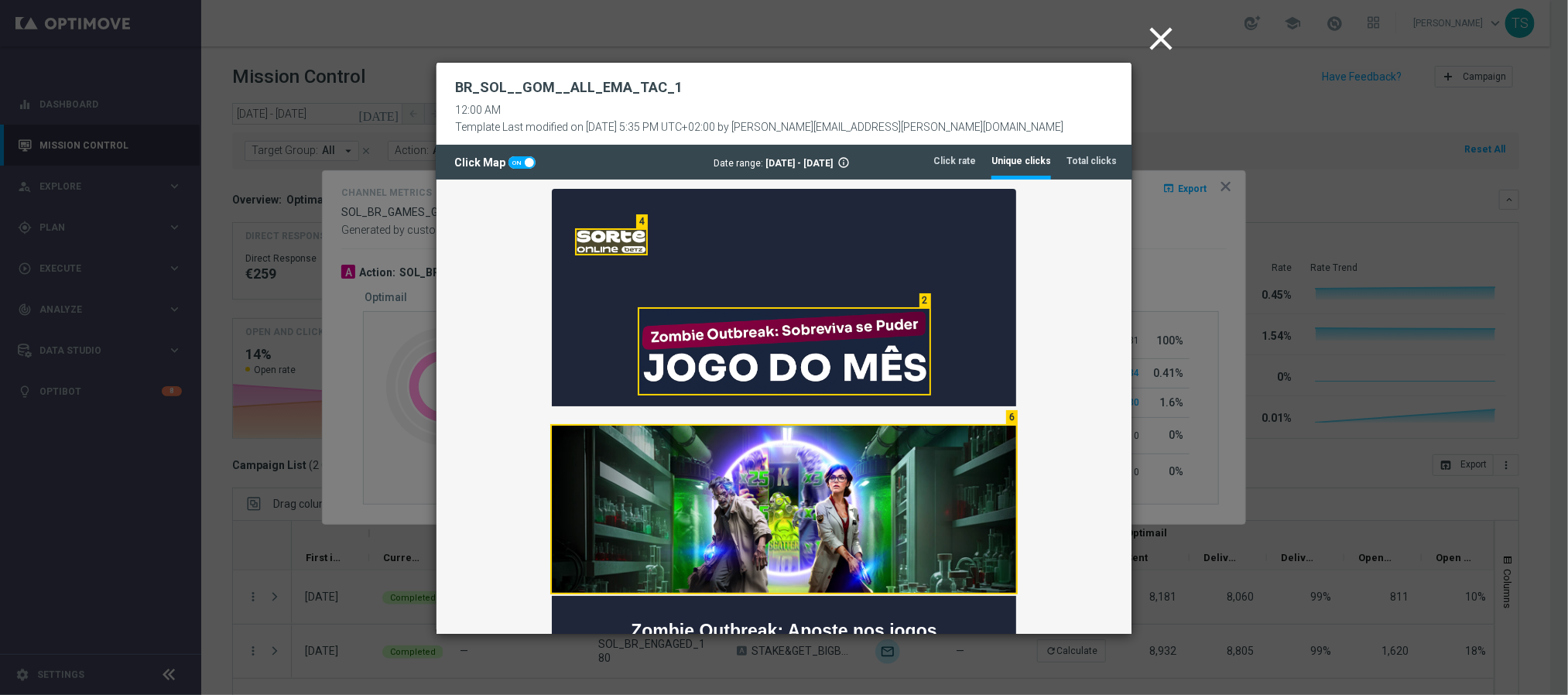
click at [1169, 42] on icon "close" at bounding box center [1161, 39] width 39 height 39
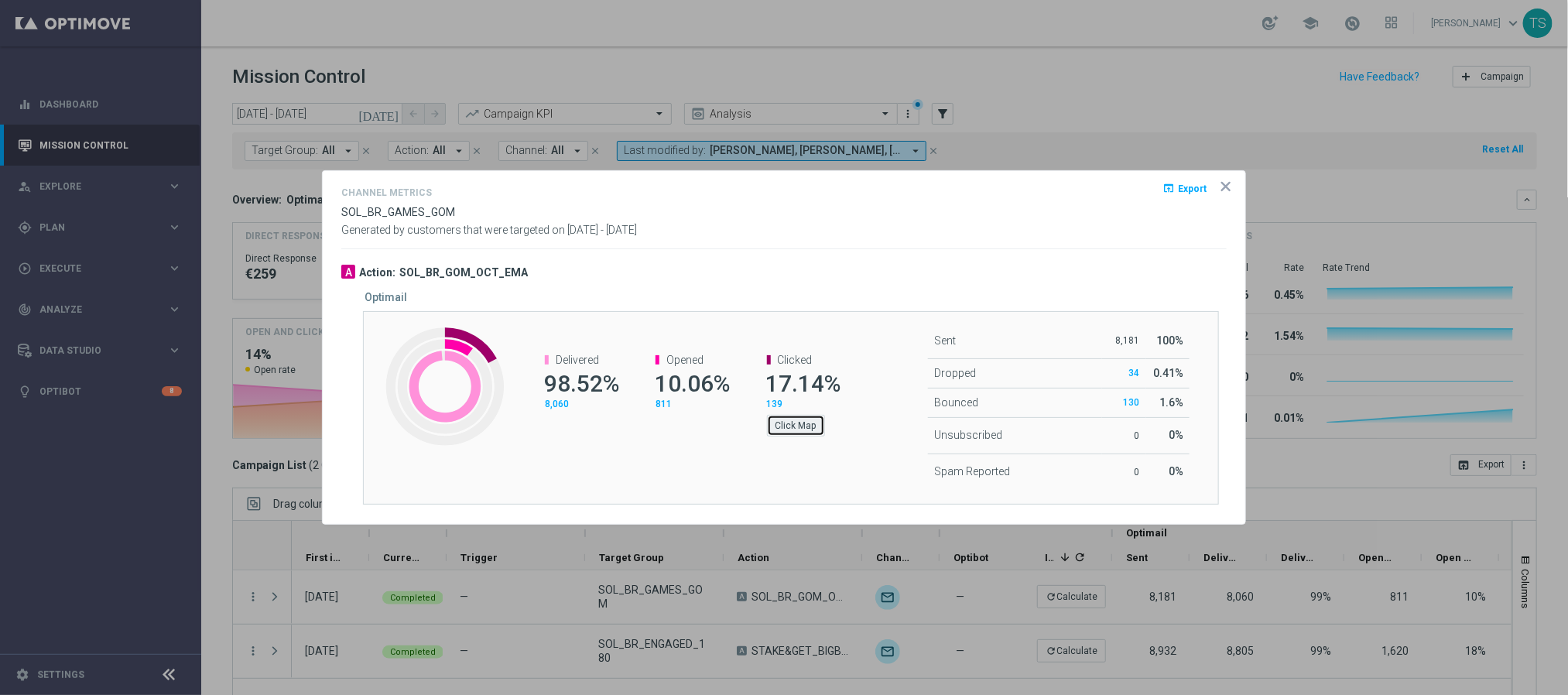
click at [792, 432] on button "Click Map" at bounding box center [796, 426] width 58 height 22
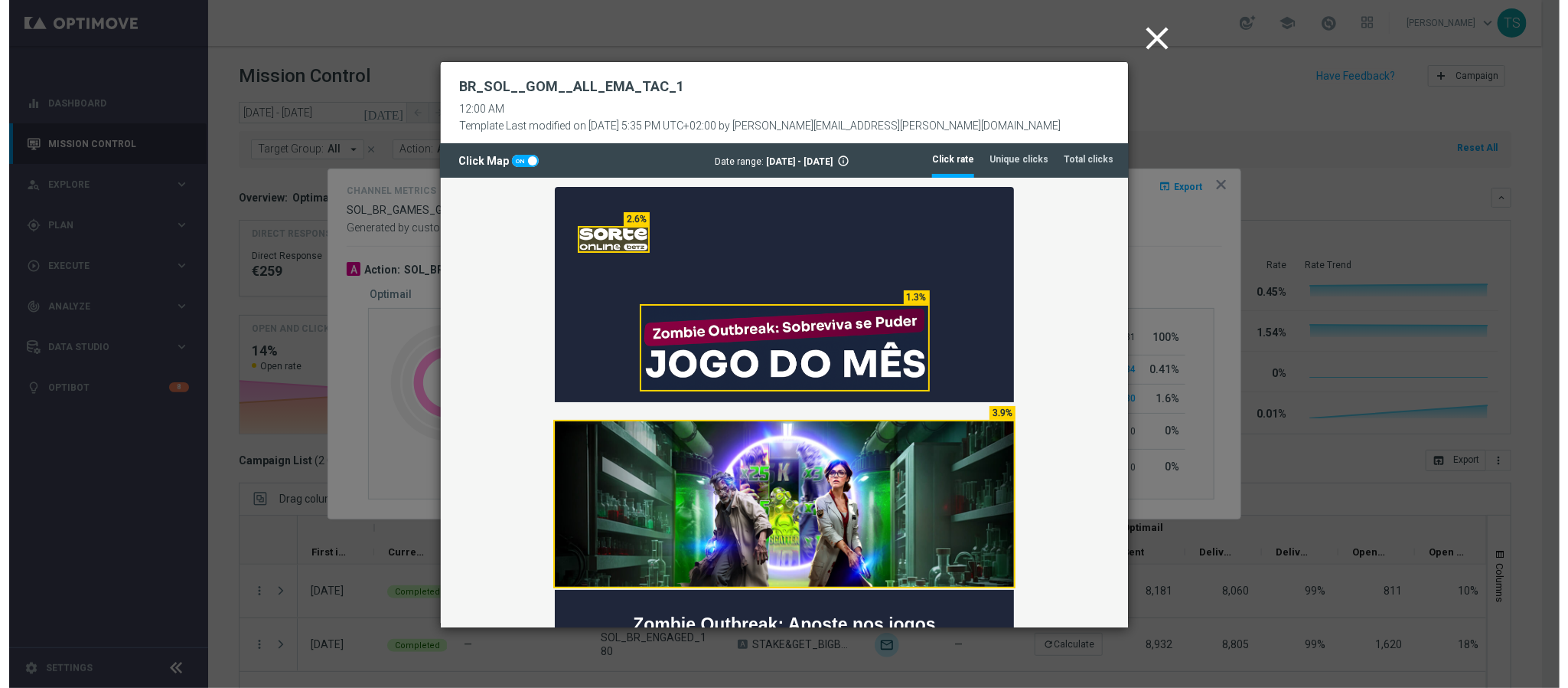
scroll to position [330, 0]
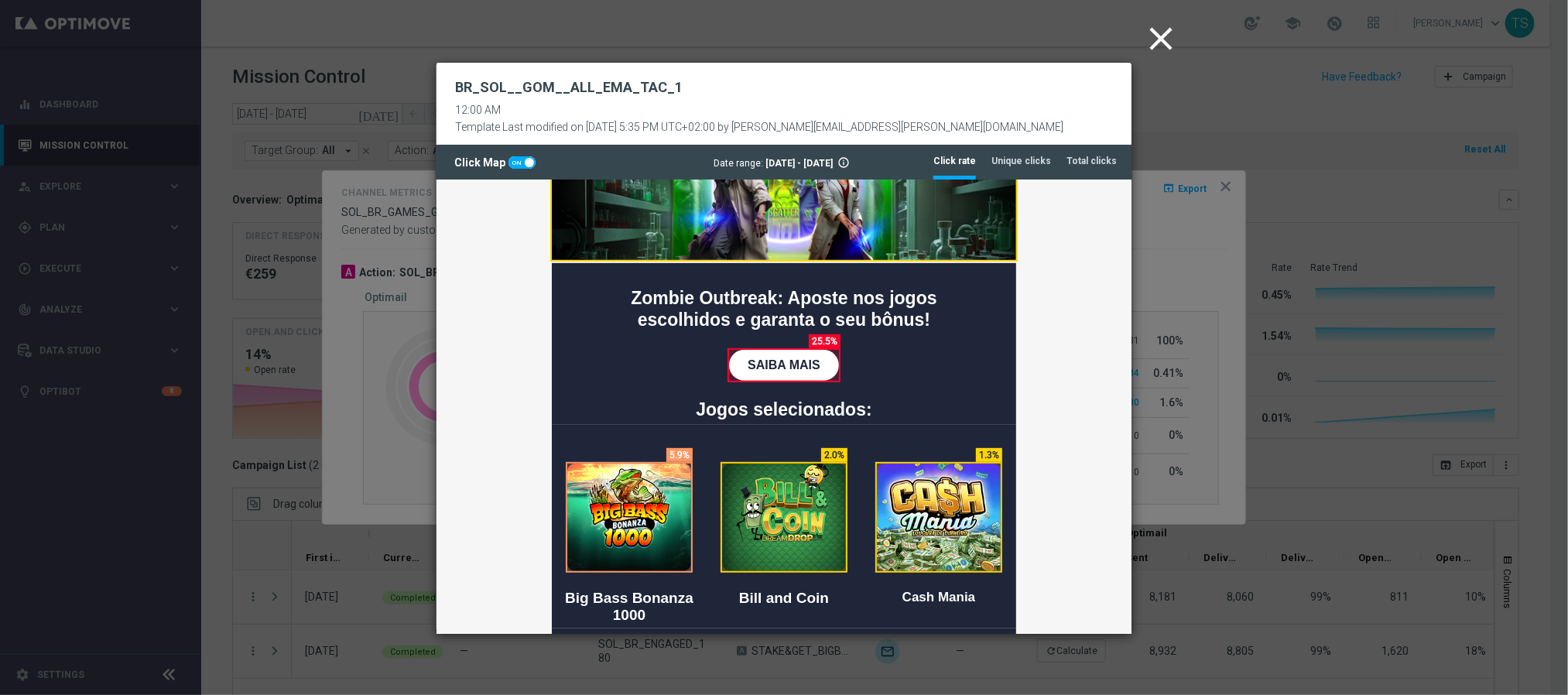
click at [1170, 36] on icon "close" at bounding box center [1161, 39] width 39 height 39
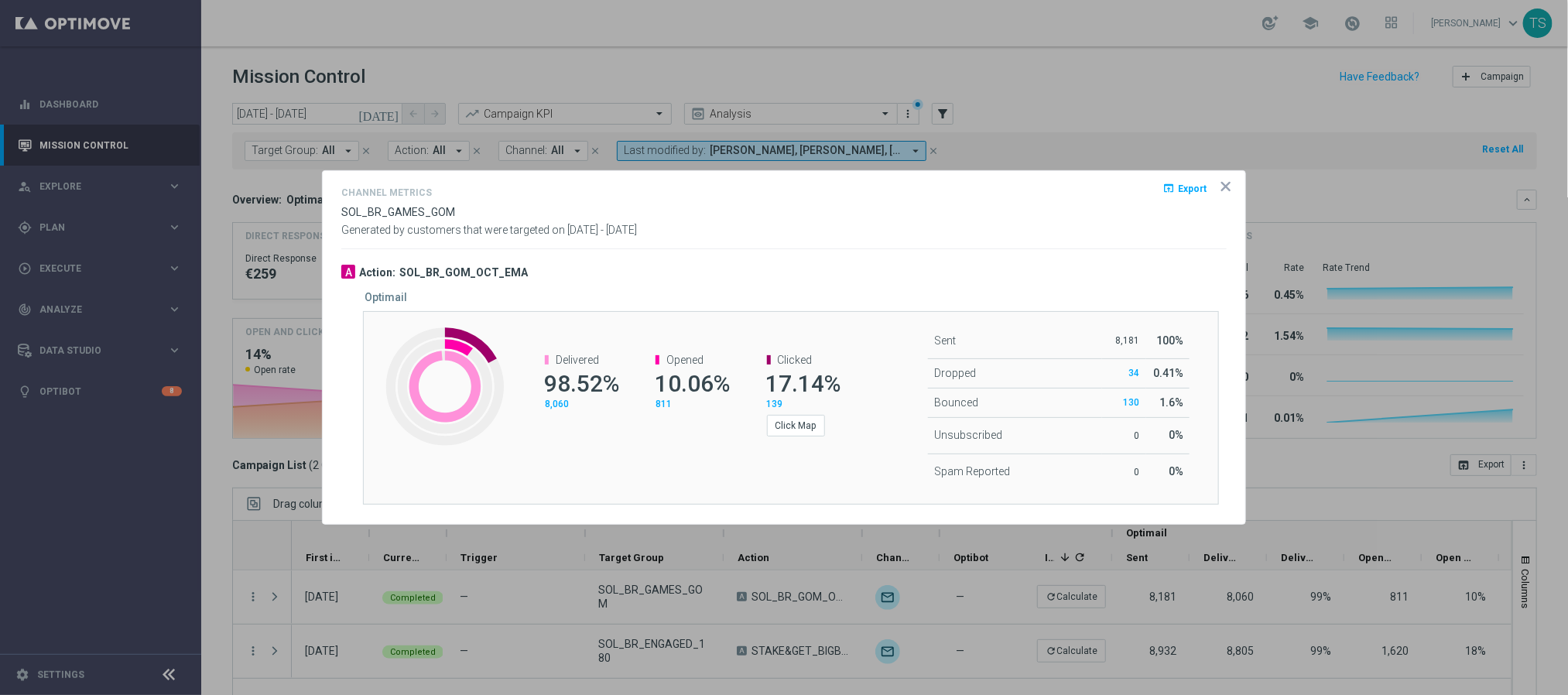
click at [1226, 181] on icon "icon" at bounding box center [1226, 186] width 16 height 16
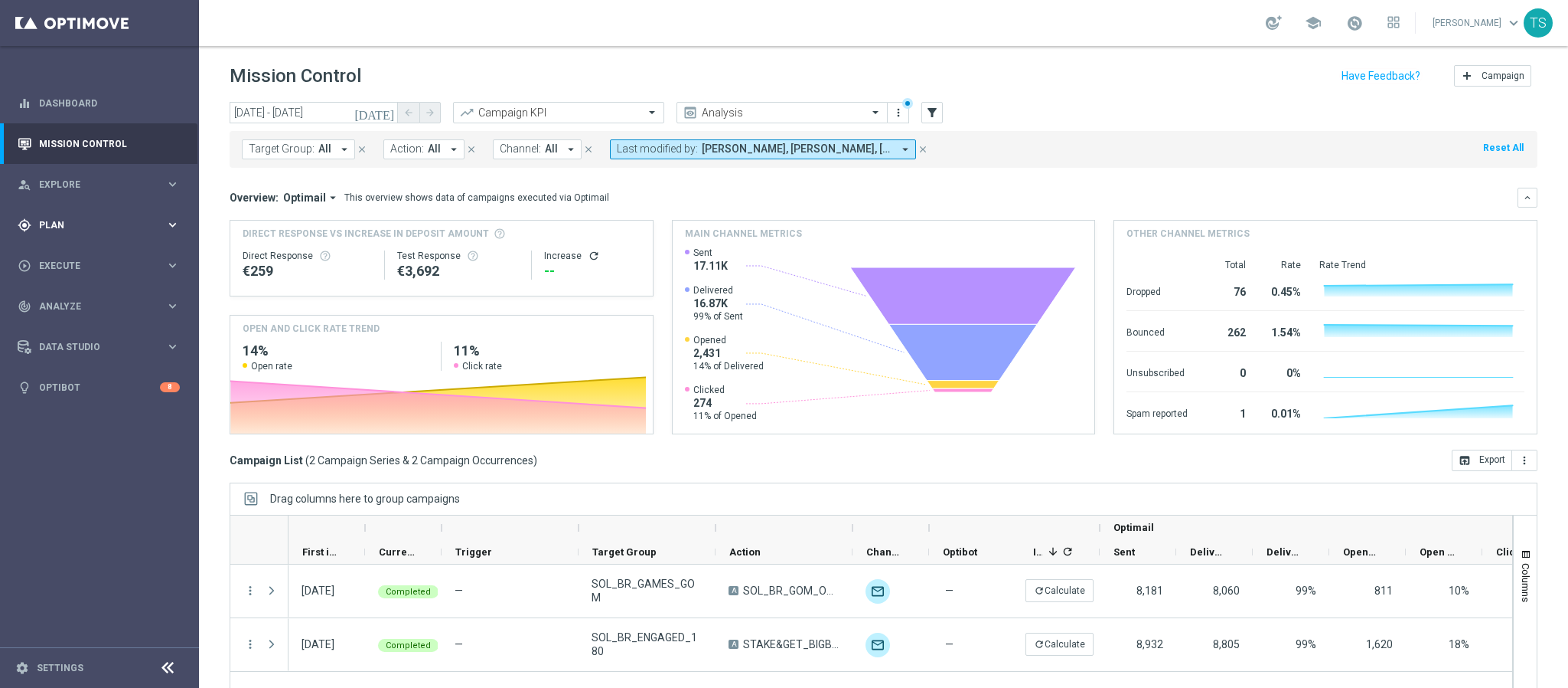
click at [113, 236] on div "gps_fixed Plan keyboard_arrow_right" at bounding box center [99, 225] width 198 height 41
click at [86, 329] on link "Optimail" at bounding box center [103, 326] width 112 height 12
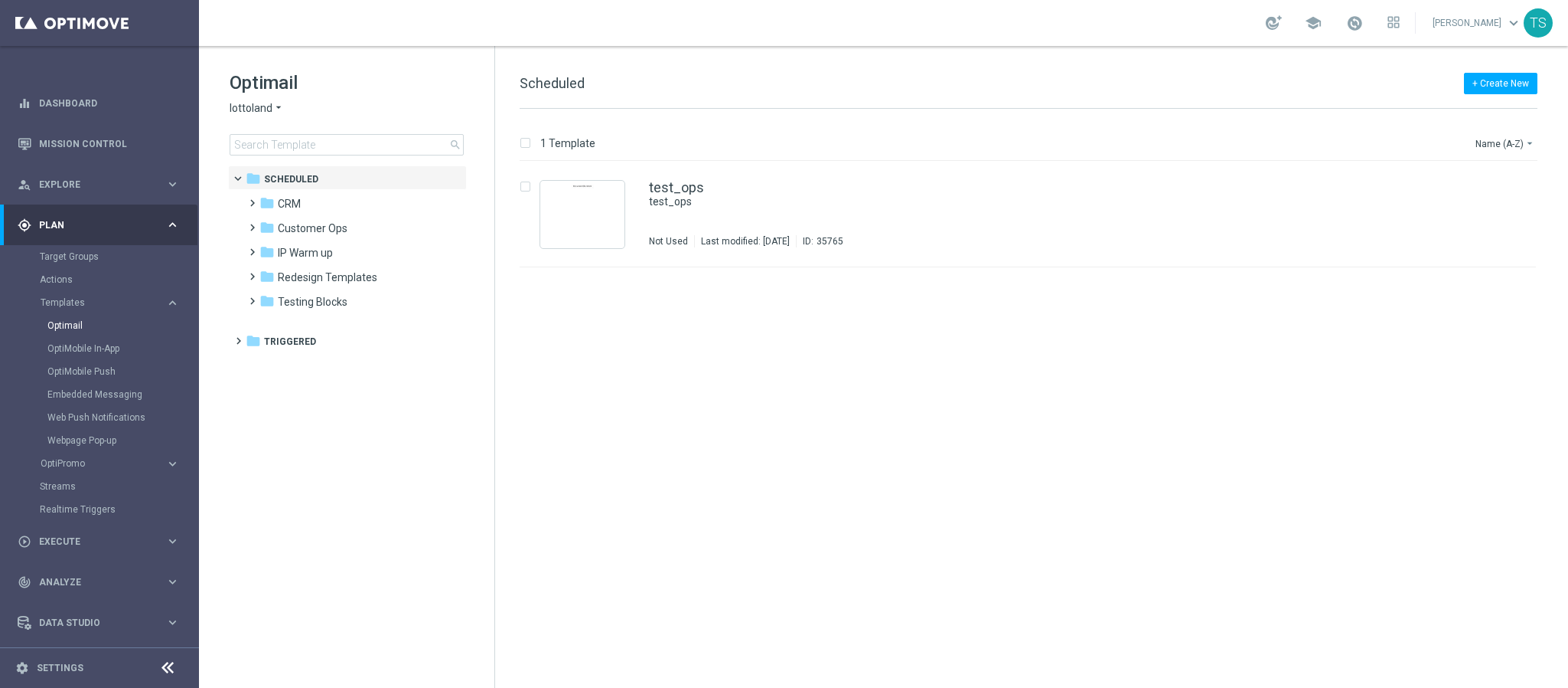
click at [273, 102] on icon "arrow_drop_down" at bounding box center [279, 108] width 12 height 15
click at [0, 0] on span "Sorteonline.bet.br" at bounding box center [0, 0] width 0 height 0
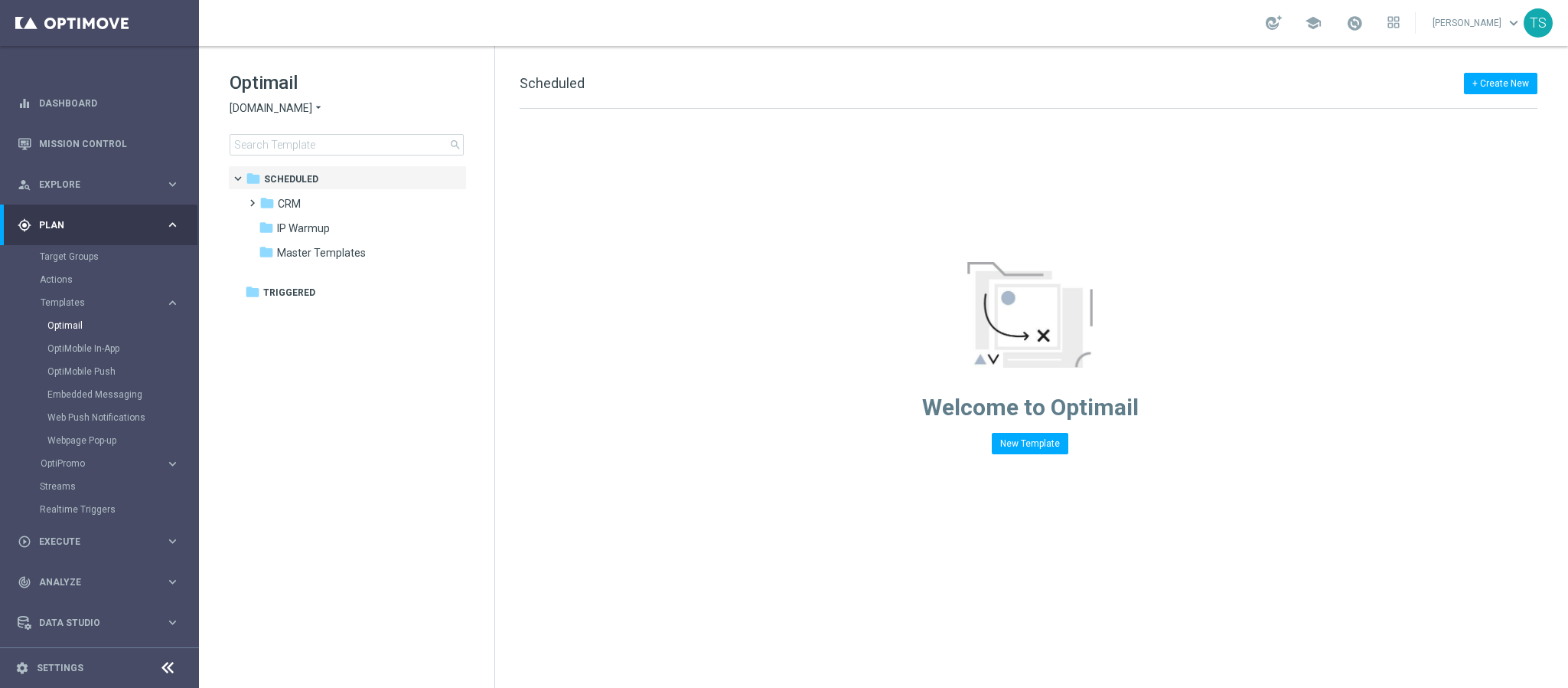
click at [90, 248] on div "Target Groups" at bounding box center [119, 256] width 157 height 23
click at [90, 249] on div "Target Groups" at bounding box center [119, 256] width 157 height 23
click at [87, 252] on link "Target Groups" at bounding box center [100, 256] width 120 height 12
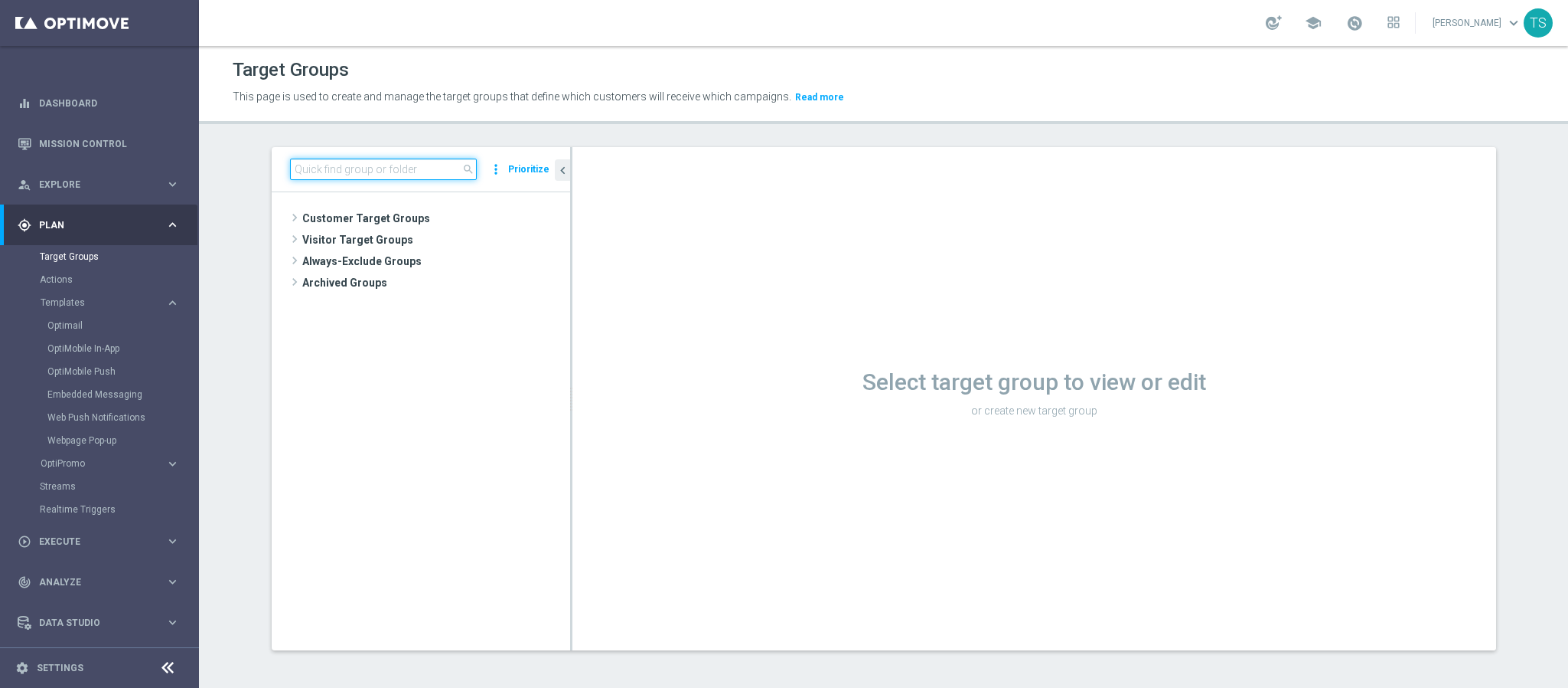
click at [363, 175] on input at bounding box center [384, 169] width 187 height 22
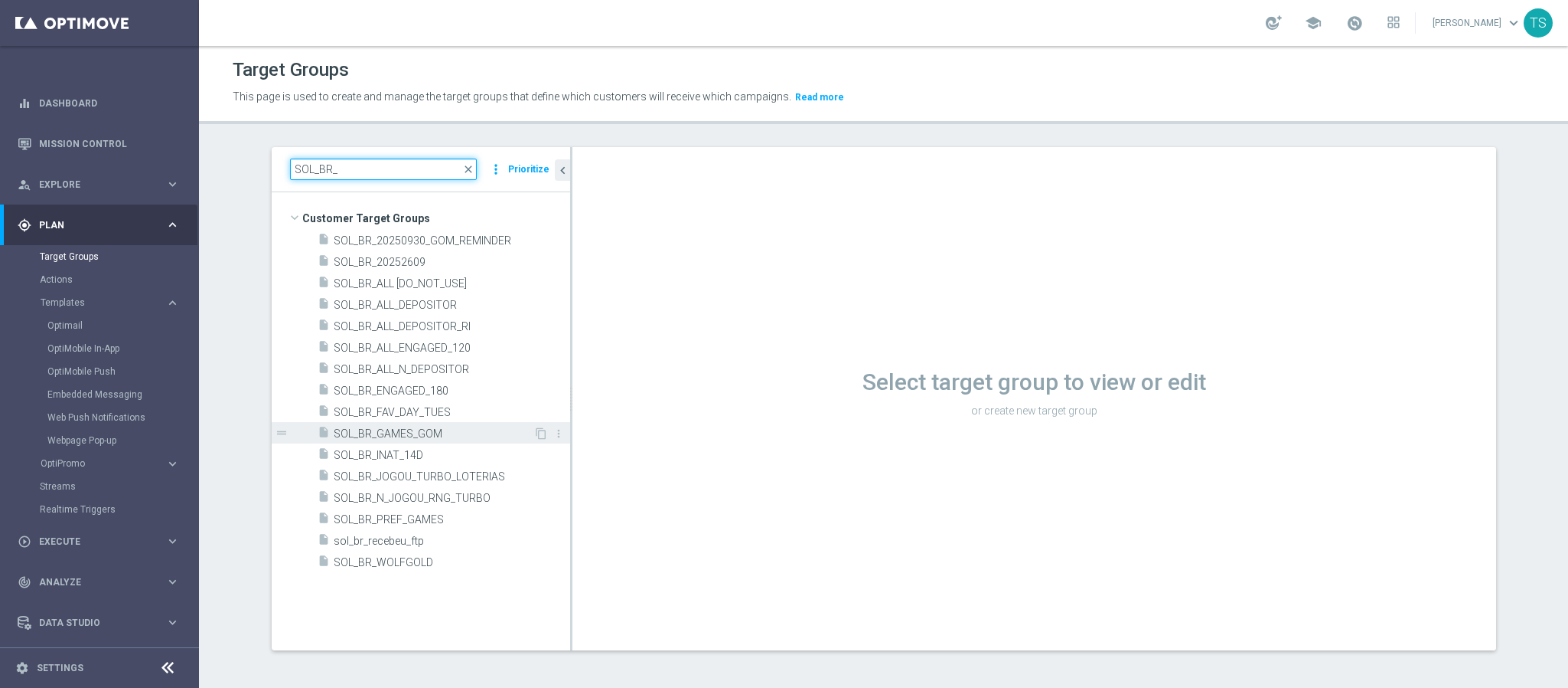
type input "SOL_BR_"
click at [426, 436] on span "SOL_BR_GAMES_GOM" at bounding box center [433, 433] width 200 height 13
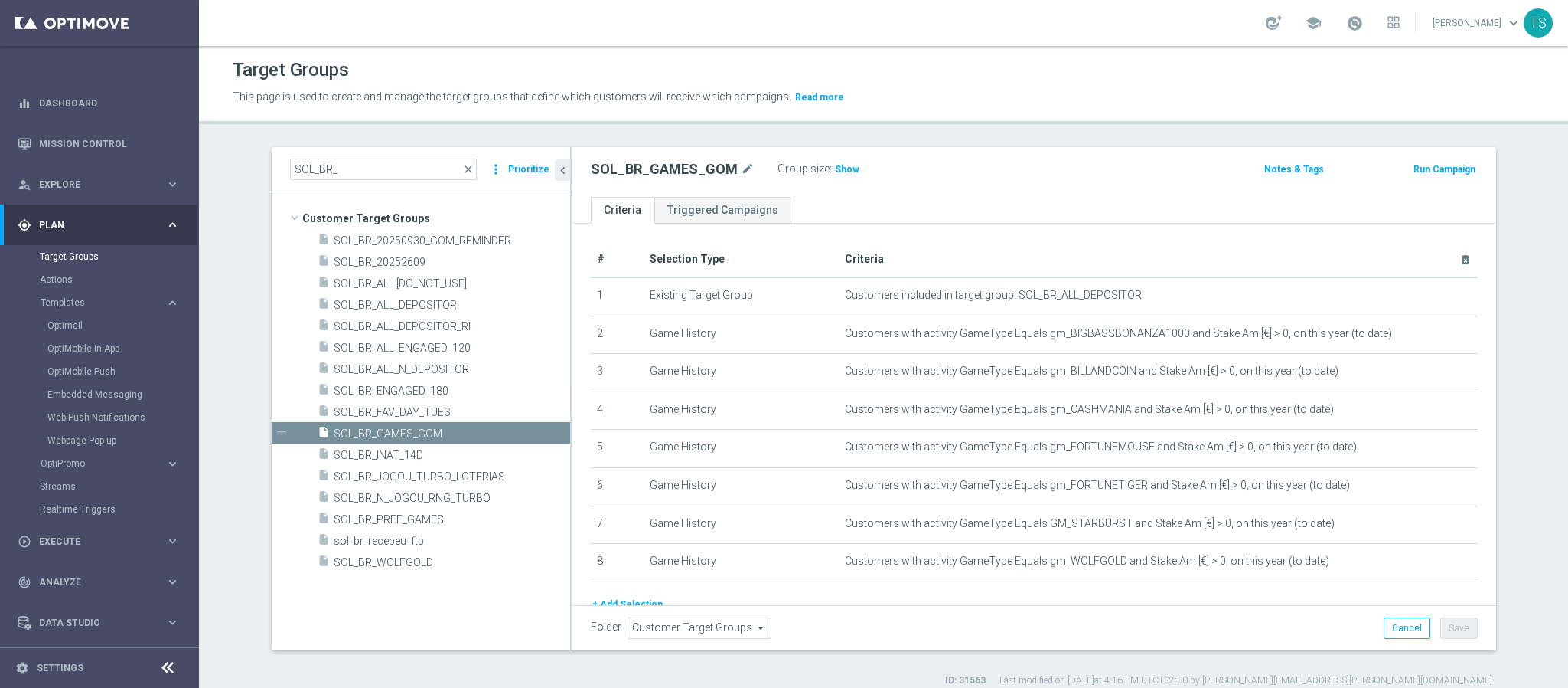
scroll to position [66, 0]
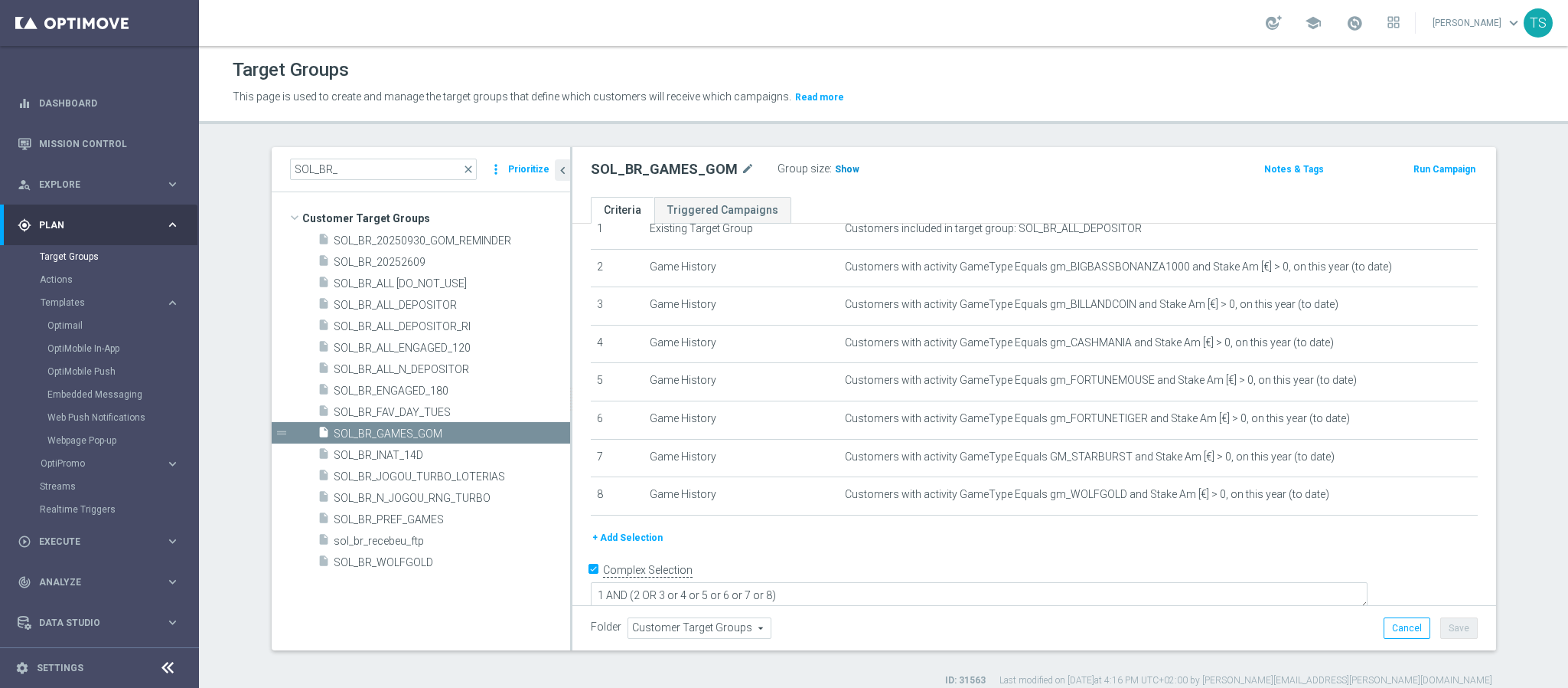
click at [835, 170] on span "Show" at bounding box center [847, 169] width 25 height 11
